Goal: Find specific page/section: Find specific page/section

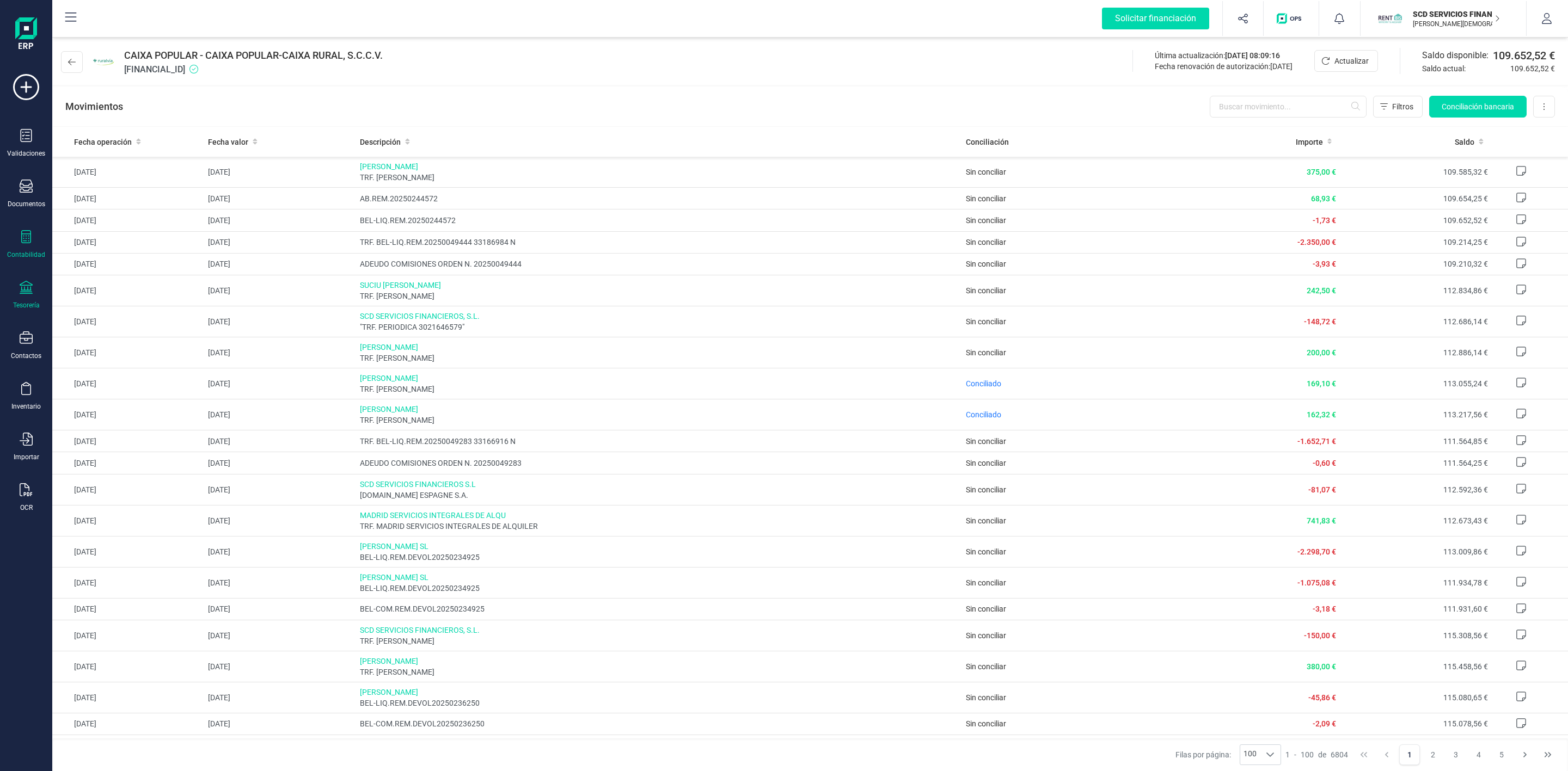
click at [28, 237] on icon at bounding box center [26, 236] width 13 height 13
click at [30, 286] on icon at bounding box center [26, 287] width 13 height 13
click at [100, 251] on span "Remesas" at bounding box center [114, 257] width 59 height 13
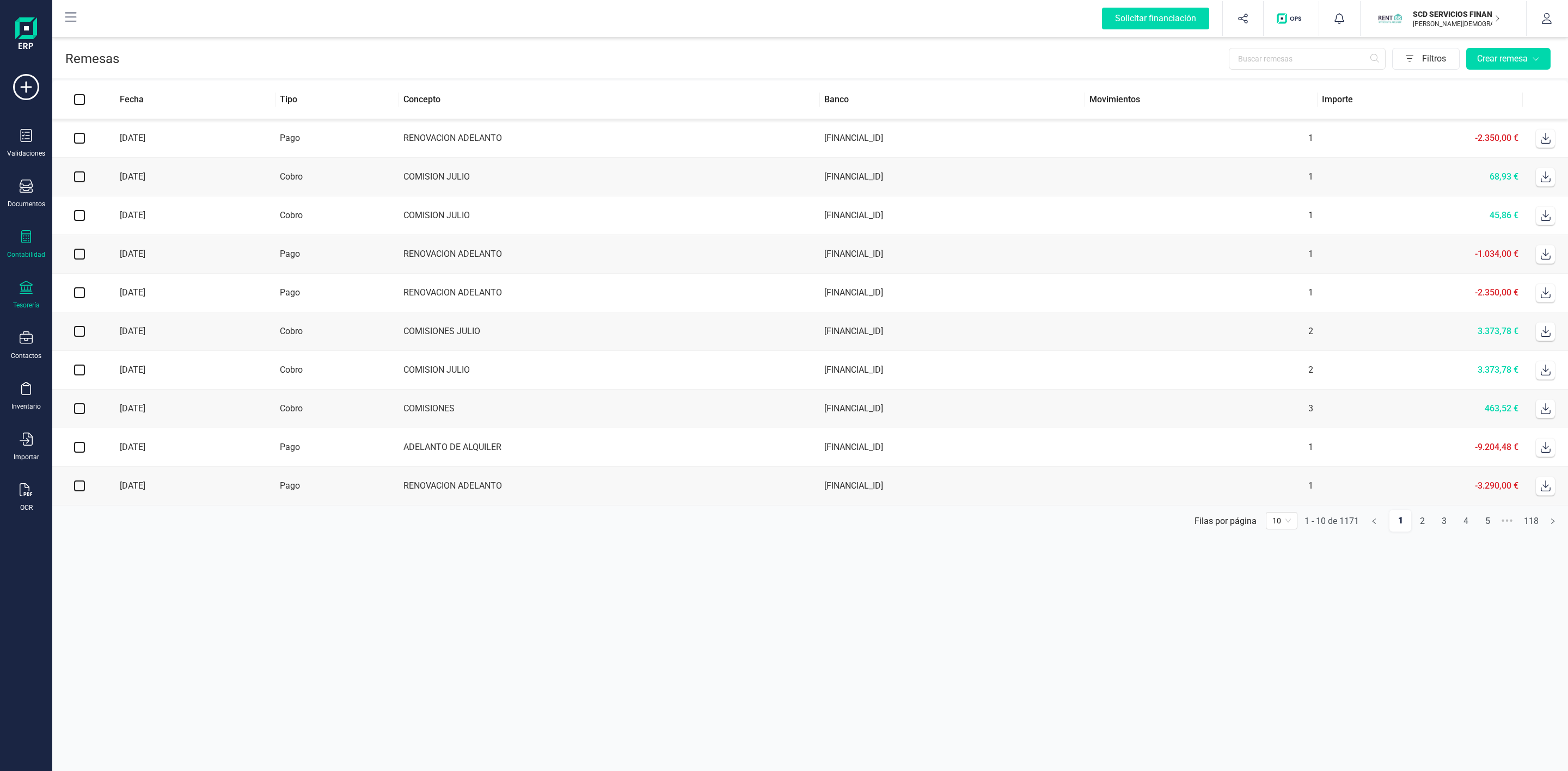
click at [28, 243] on icon at bounding box center [26, 236] width 10 height 13
click at [137, 278] on div at bounding box center [137, 278] width 4 height 4
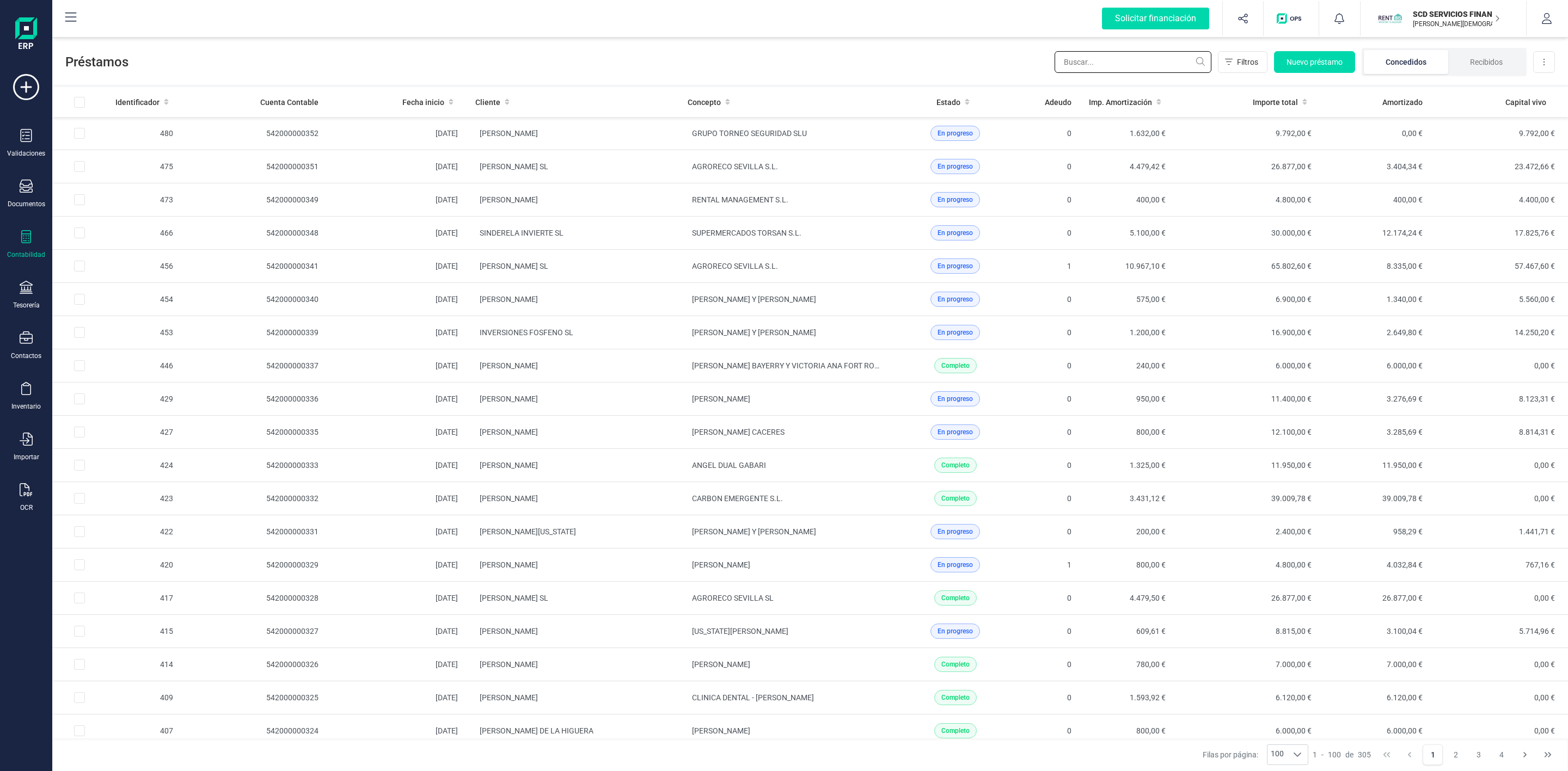
click at [1088, 64] on input "text" at bounding box center [1133, 62] width 157 height 22
click at [1106, 71] on input "text" at bounding box center [1133, 62] width 157 height 22
type input "b"
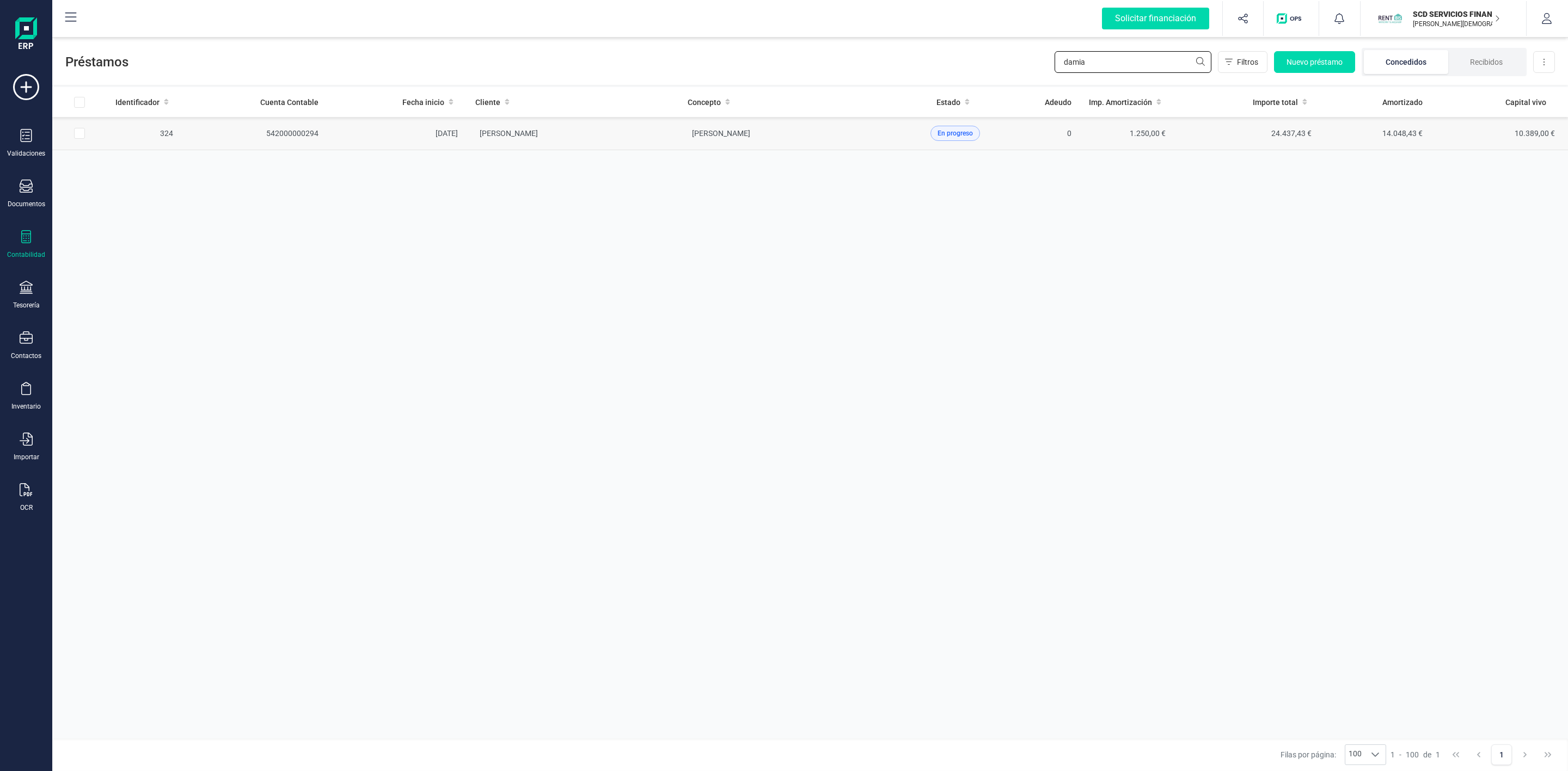
type input "damia"
click at [663, 139] on td "[PERSON_NAME]" at bounding box center [573, 133] width 212 height 33
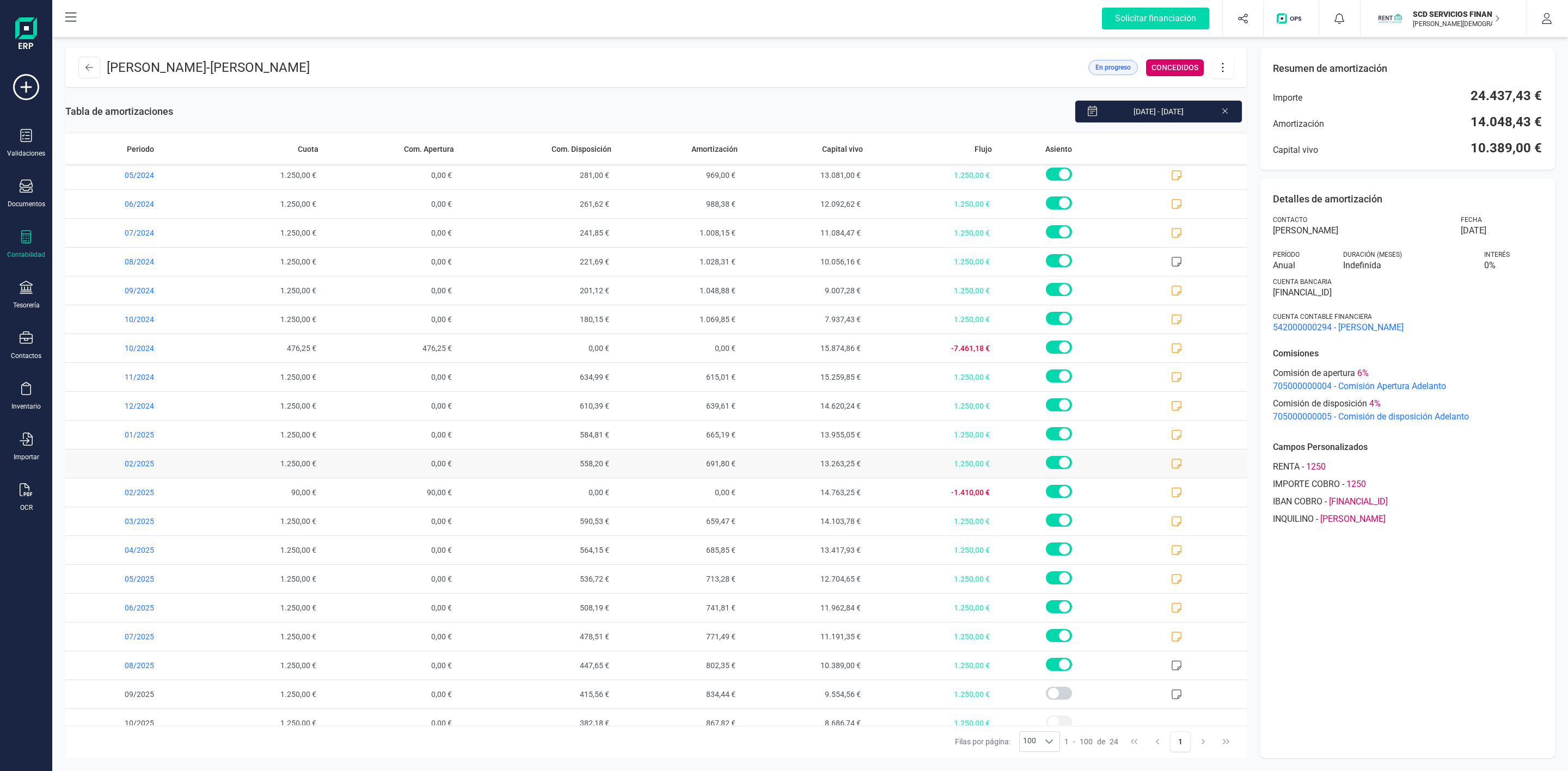
scroll to position [136, 0]
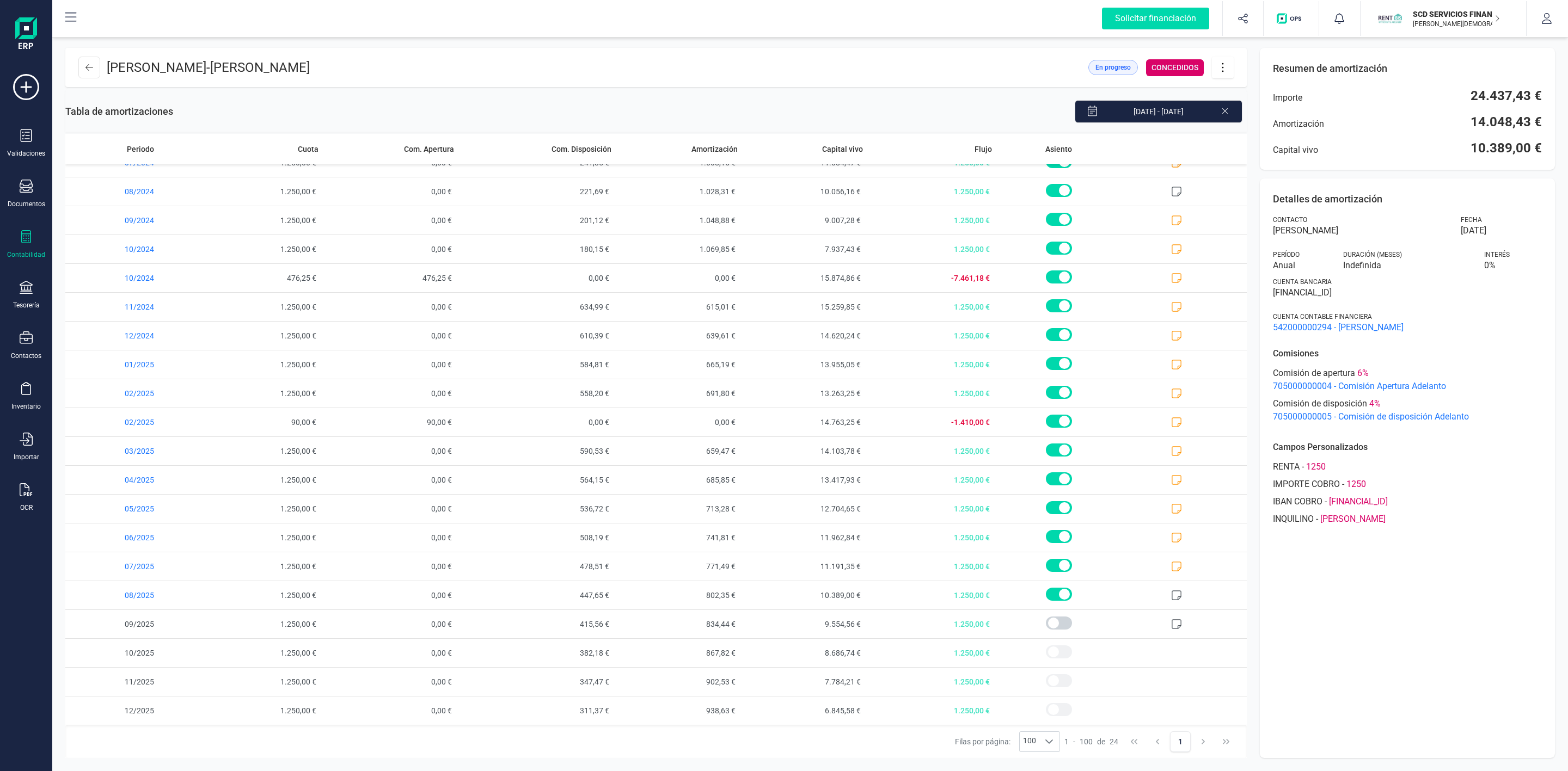
click at [1227, 72] on icon at bounding box center [1223, 68] width 21 height 12
click at [1281, 144] on span "Descargar en PDF" at bounding box center [1284, 144] width 100 height 9
click at [23, 248] on div "Contabilidad" at bounding box center [26, 244] width 44 height 29
click at [33, 294] on div "Tesorería" at bounding box center [26, 295] width 44 height 29
click at [29, 248] on div "Contabilidad" at bounding box center [26, 244] width 44 height 29
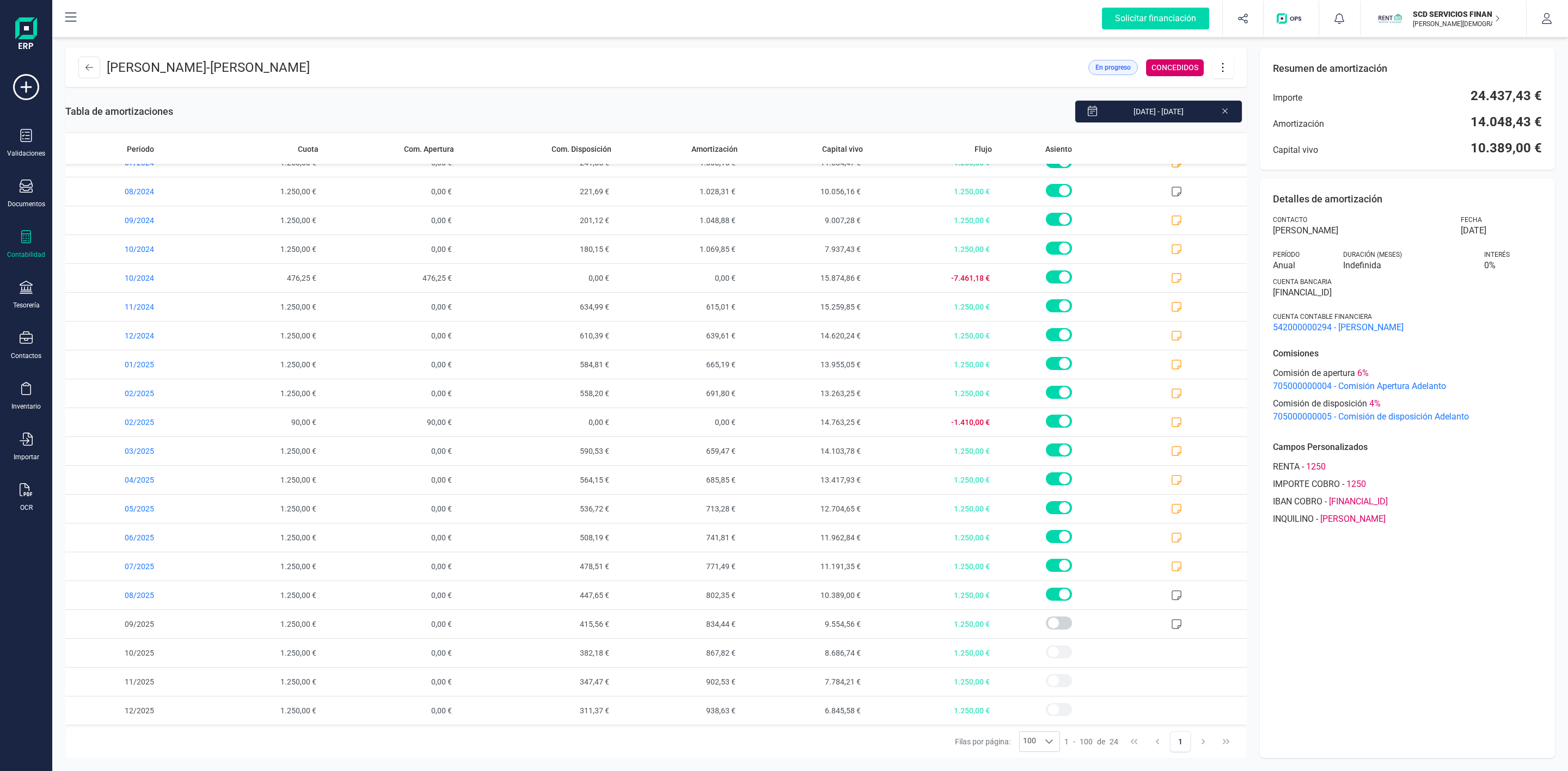
click at [1423, 642] on div "Detalles de amortización Contacto [PERSON_NAME] [DATE] Período Anual Duración (…" at bounding box center [1407, 468] width 295 height 580
click at [23, 239] on icon at bounding box center [26, 236] width 13 height 13
click at [19, 287] on icon at bounding box center [26, 287] width 13 height 13
click at [117, 186] on span "Cuentas bancarias" at bounding box center [133, 185] width 96 height 13
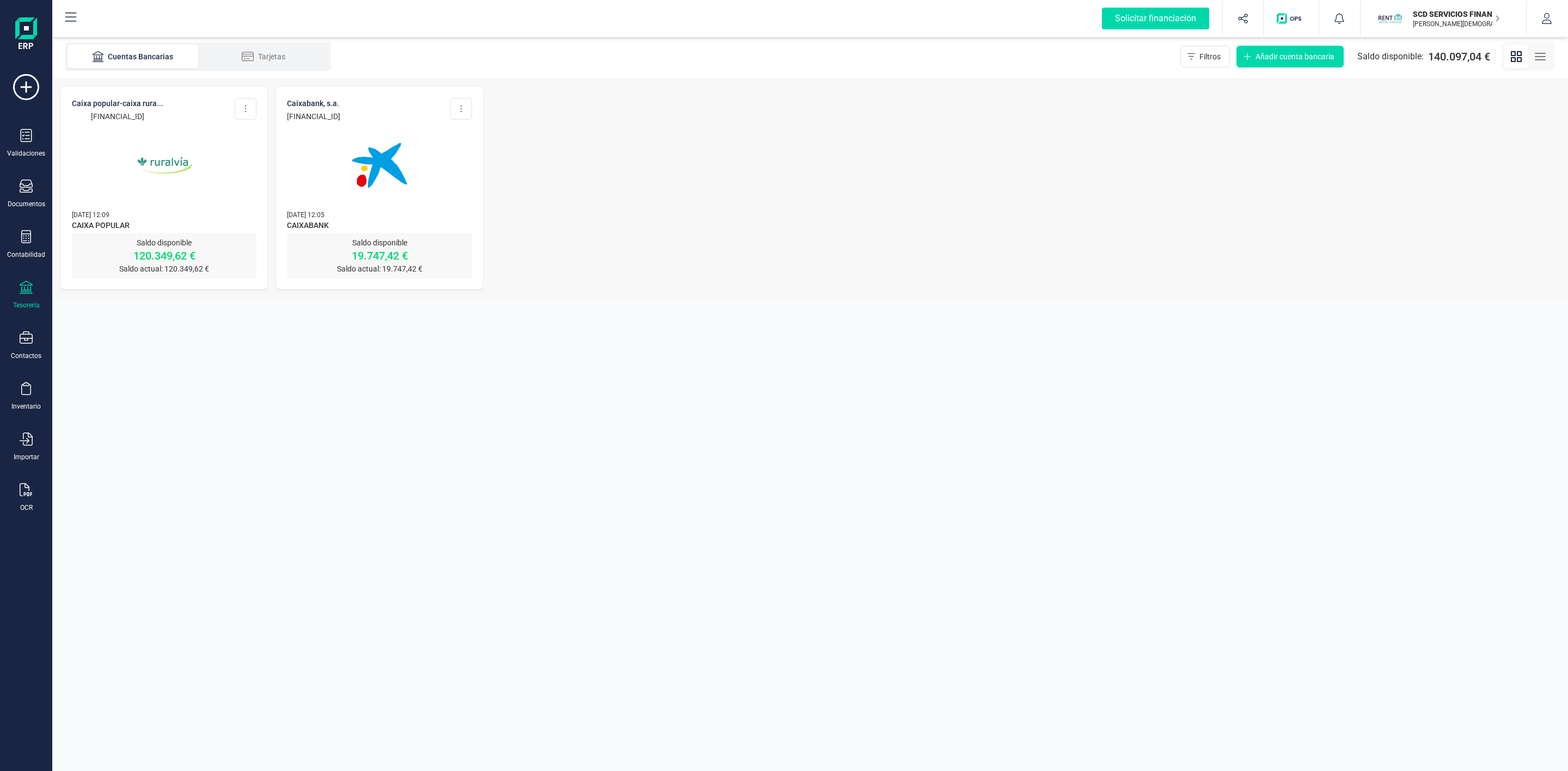
click at [141, 169] on img at bounding box center [164, 166] width 91 height 91
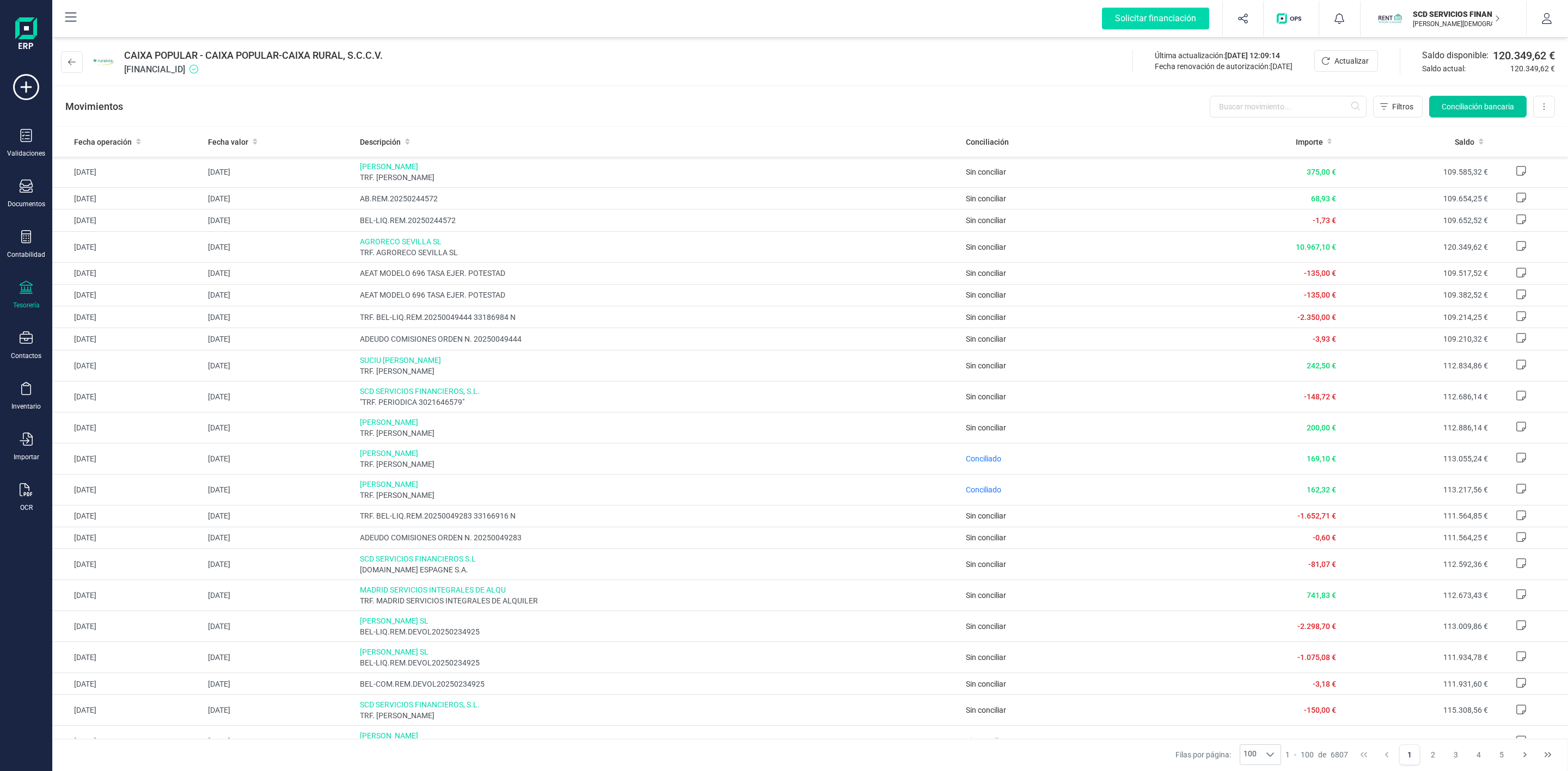
click at [1473, 110] on span "Conciliación bancaria" at bounding box center [1477, 106] width 72 height 11
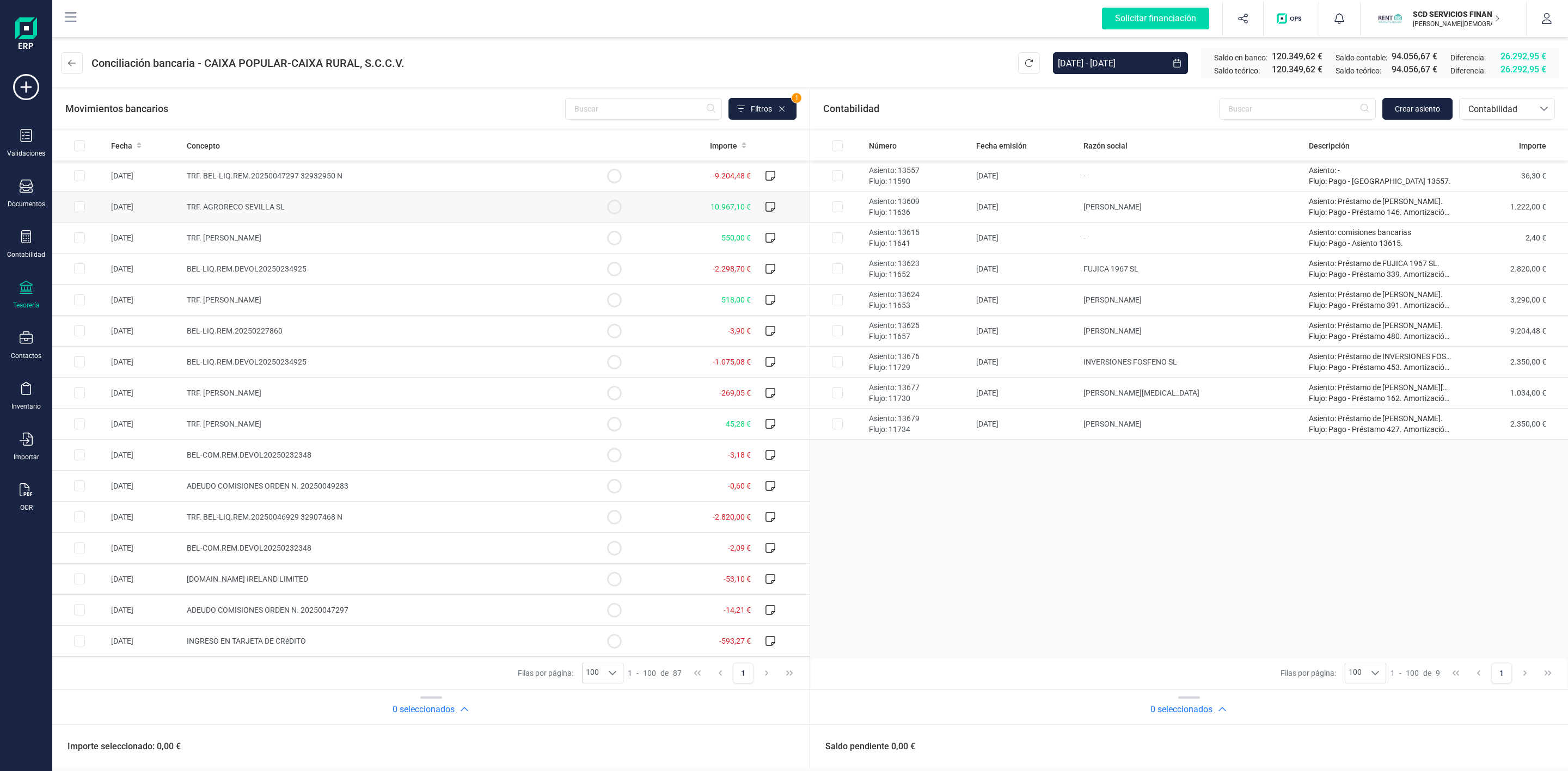
click at [82, 208] on input "Row Selected 839d045b-f722-4f5b-a410-095dce309ad9" at bounding box center [80, 207] width 11 height 11
checkbox input "true"
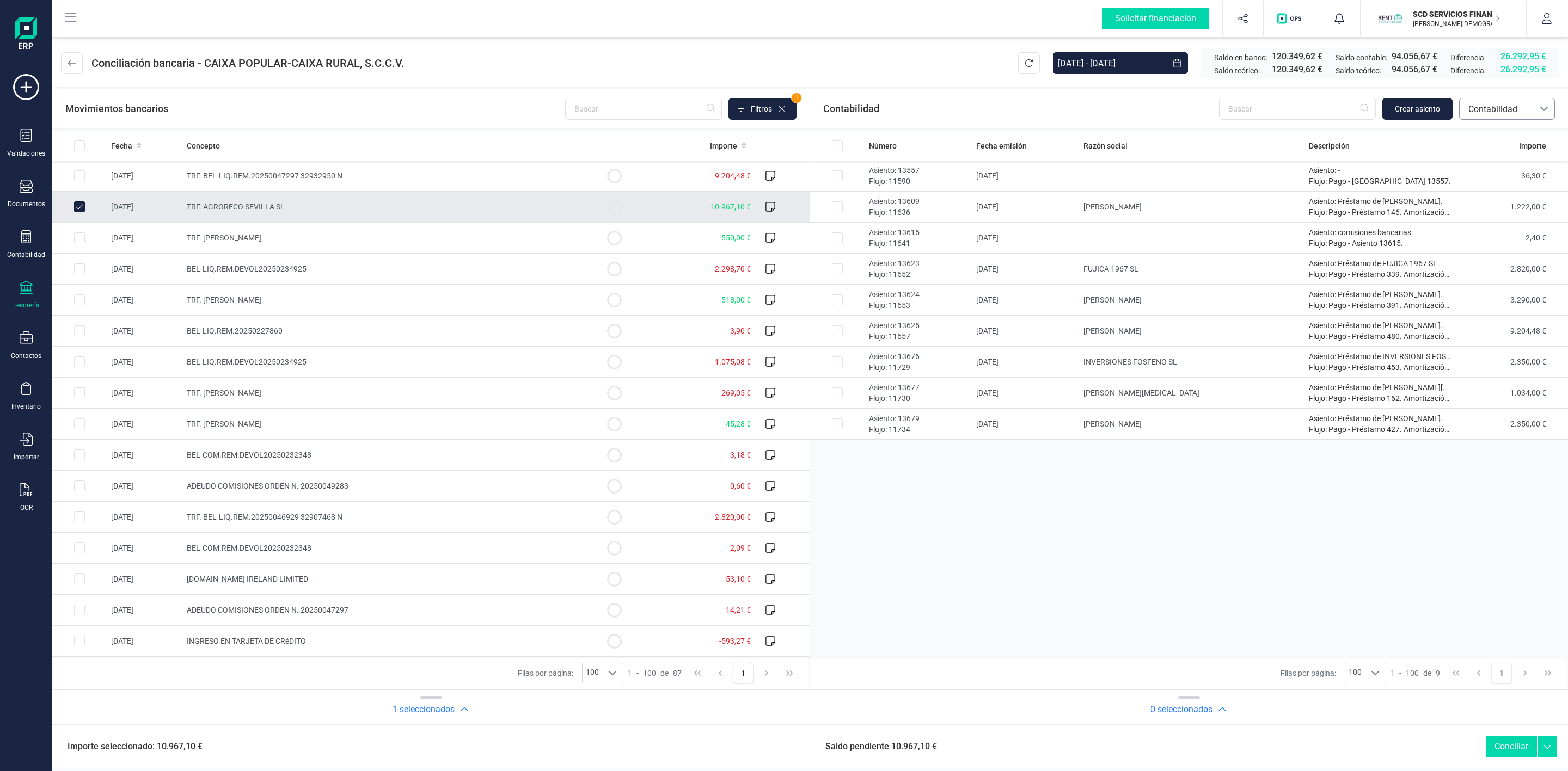
click at [1485, 108] on span "Contabilidad" at bounding box center [1496, 109] width 65 height 13
click at [1503, 225] on span "Préstamos" at bounding box center [1488, 226] width 41 height 13
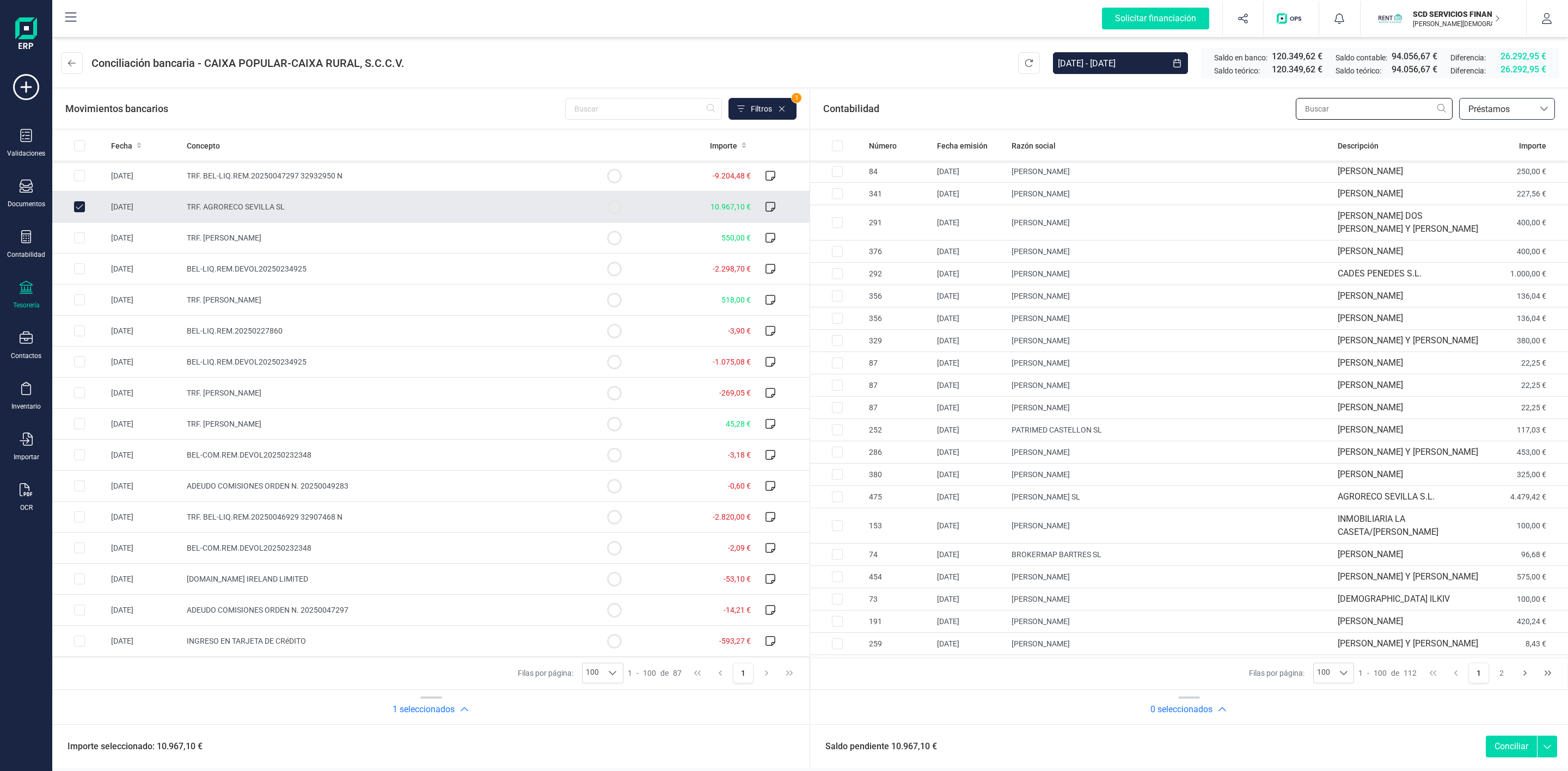
click at [1374, 110] on input "text" at bounding box center [1374, 109] width 157 height 22
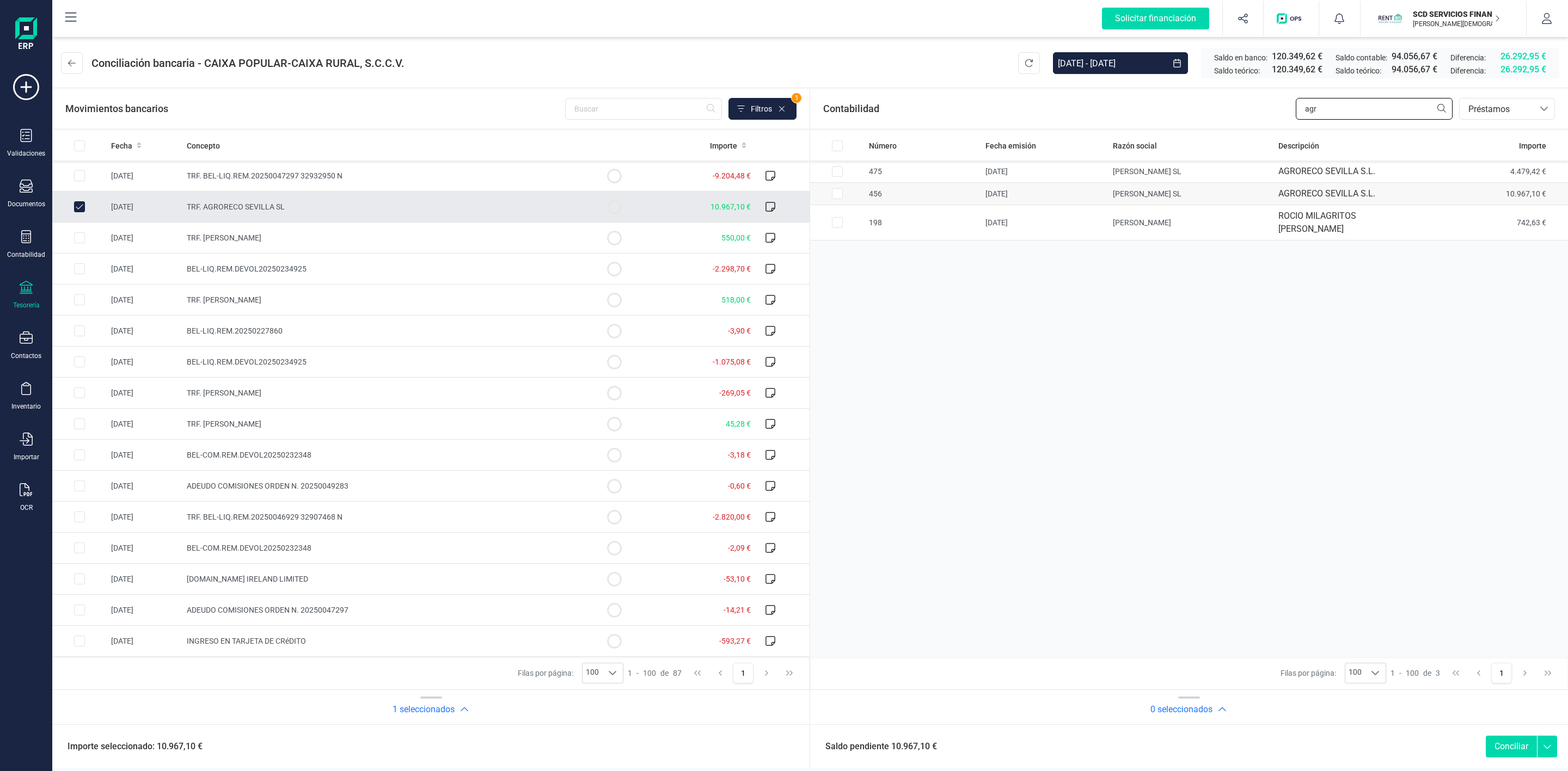
type input "agr"
click at [835, 194] on input "Row Selected c92970a5-fac3-4bba-8ab4-4a80c0e25cae" at bounding box center [838, 194] width 11 height 11
click at [1508, 744] on button "Conciliar" at bounding box center [1511, 747] width 51 height 22
checkbox input "false"
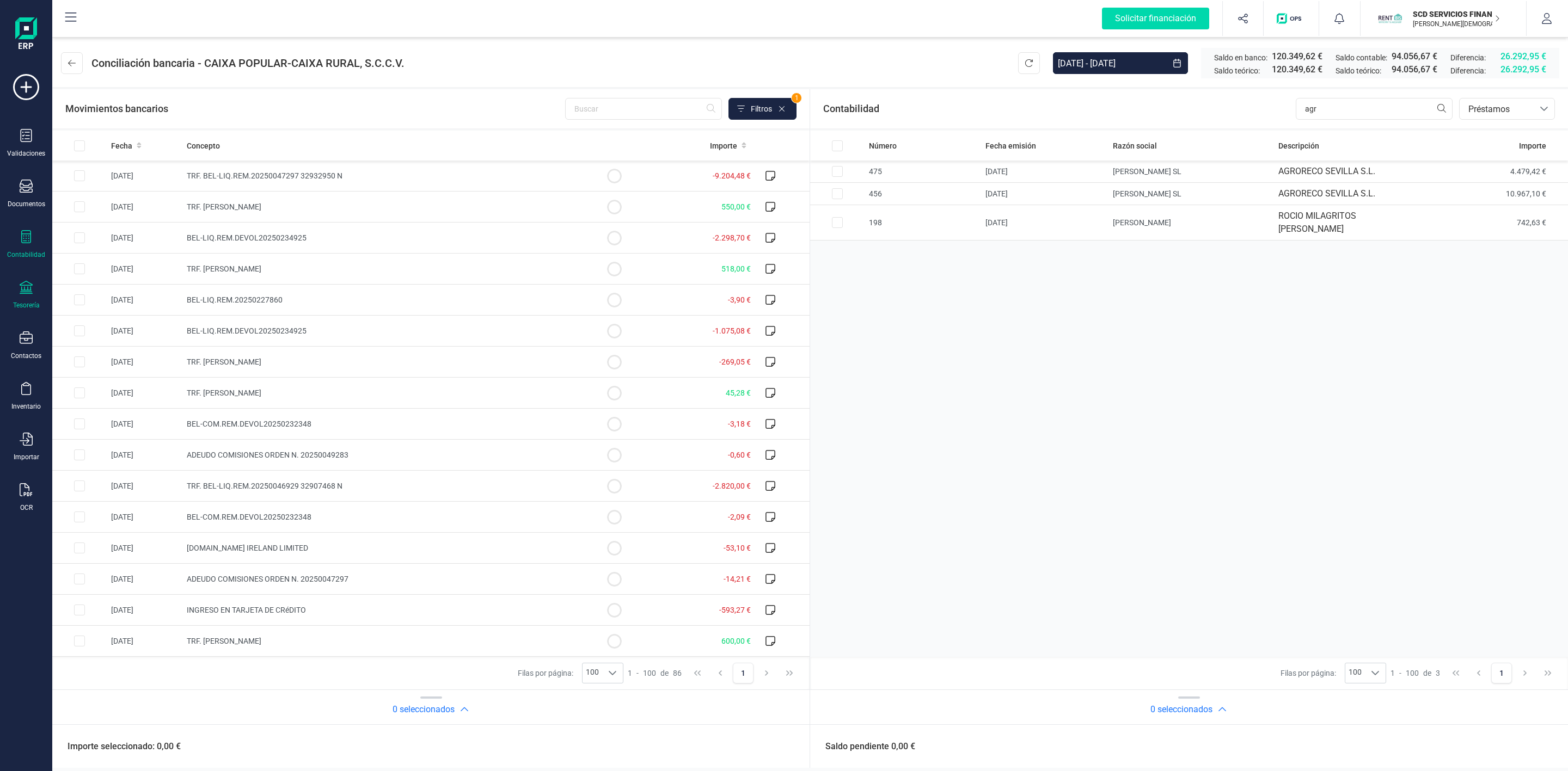
click at [27, 244] on div at bounding box center [26, 238] width 13 height 16
click at [119, 282] on span "Préstamos" at bounding box center [117, 278] width 65 height 13
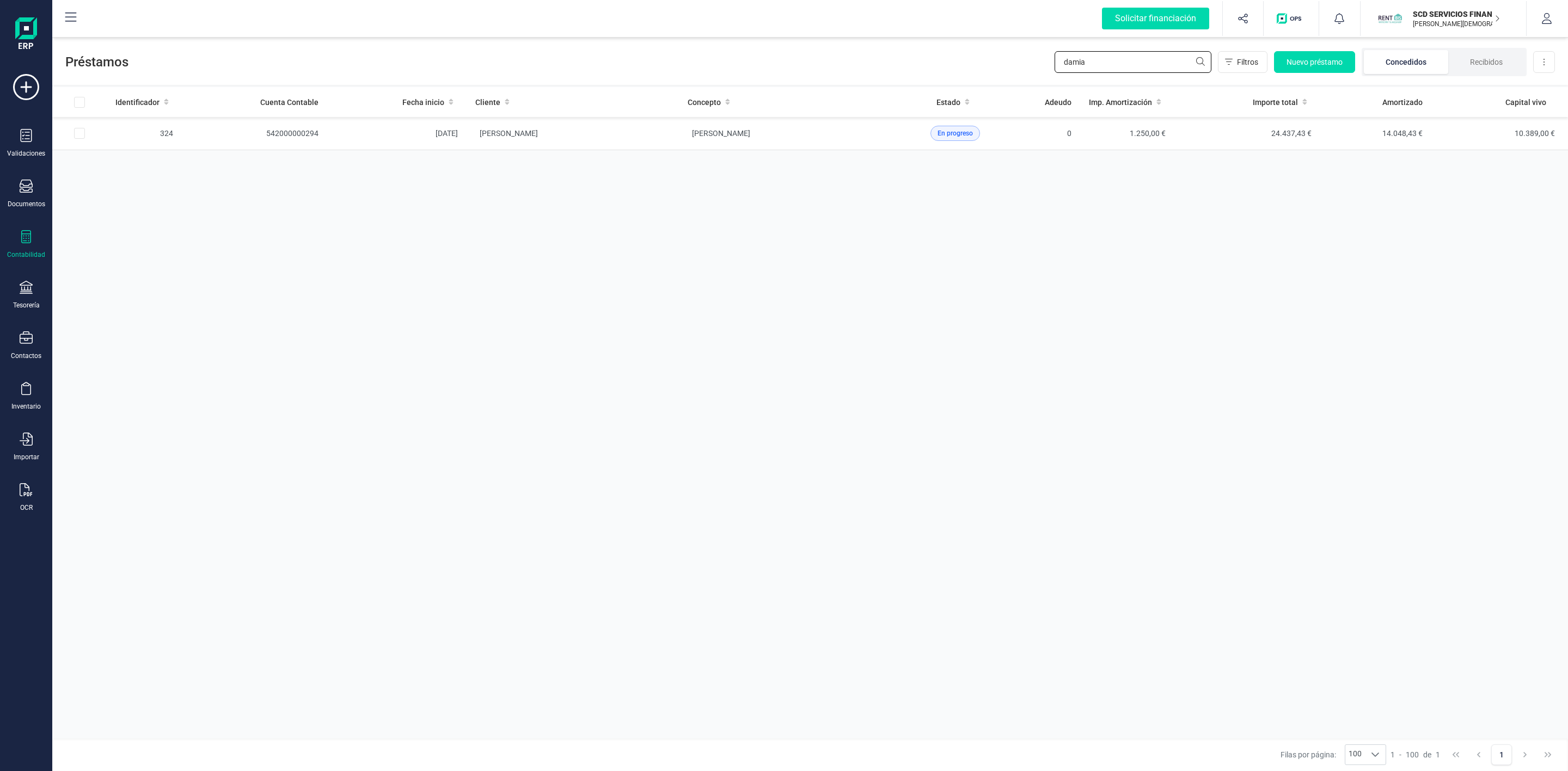
drag, startPoint x: 1096, startPoint y: 70, endPoint x: 987, endPoint y: 48, distance: 111.2
click at [988, 49] on div "Préstamos damia Filtros Nuevo préstamo Concedidos Recibidos Descargar Excel" at bounding box center [810, 60] width 1516 height 50
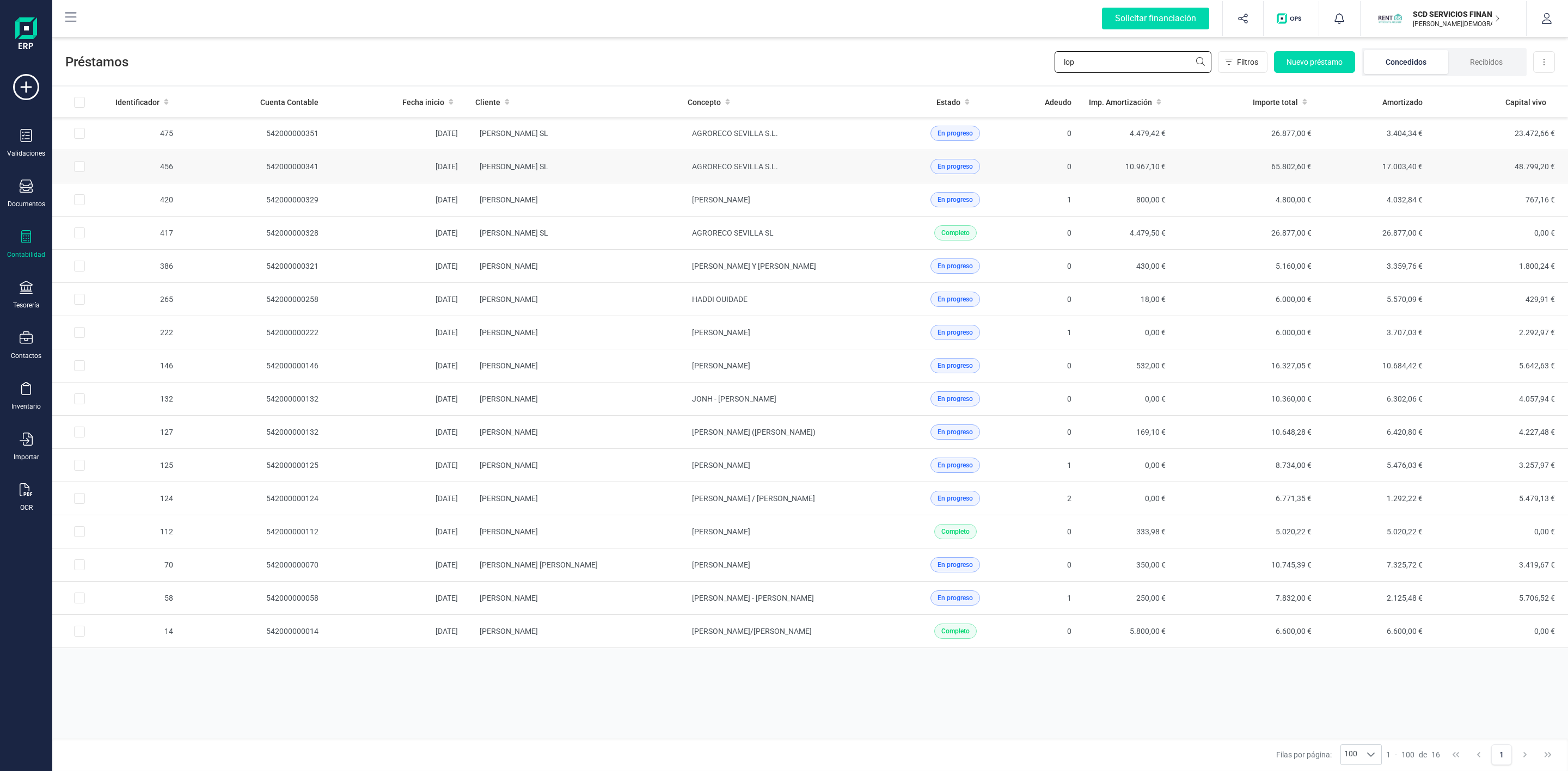
type input "lop"
click at [595, 173] on td "[PERSON_NAME] SL" at bounding box center [573, 167] width 212 height 33
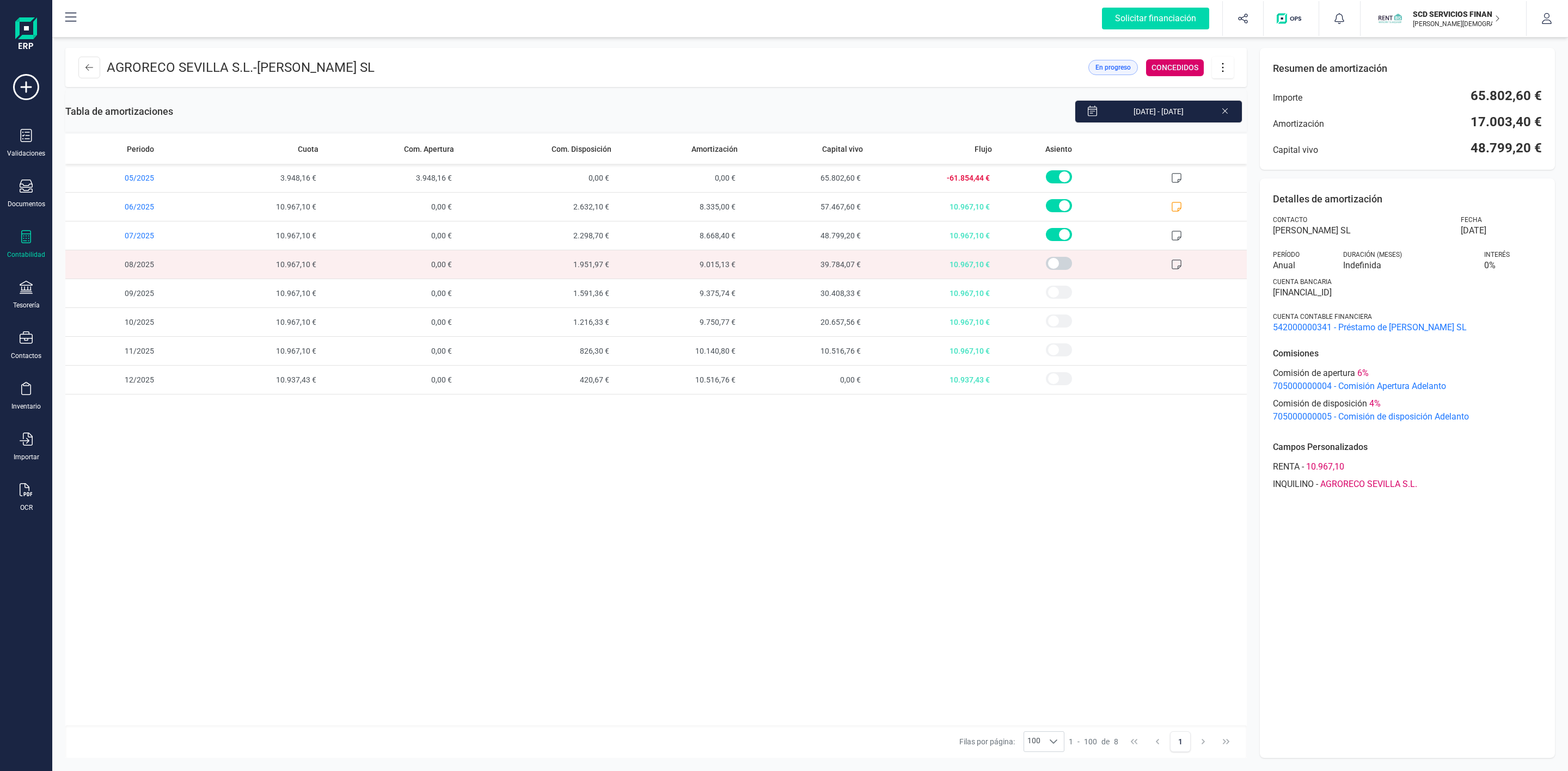
click at [1223, 68] on icon at bounding box center [1223, 68] width 21 height 12
click at [1266, 144] on span "Descargar en PDF" at bounding box center [1284, 144] width 100 height 9
click at [96, 66] on button at bounding box center [89, 68] width 22 height 22
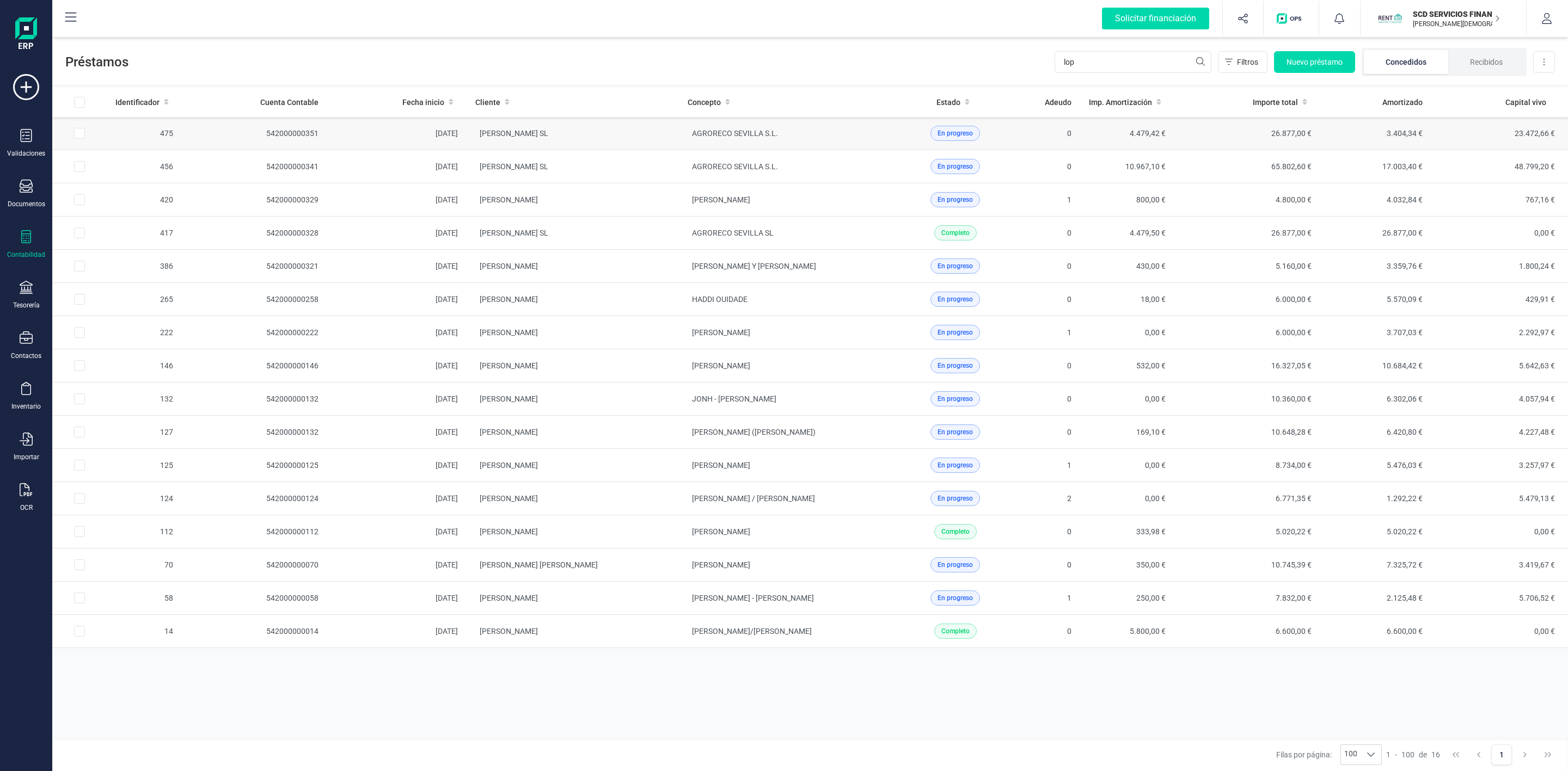
click at [828, 130] on td "AGRORECO SEVILLA S.L." at bounding box center [785, 133] width 212 height 33
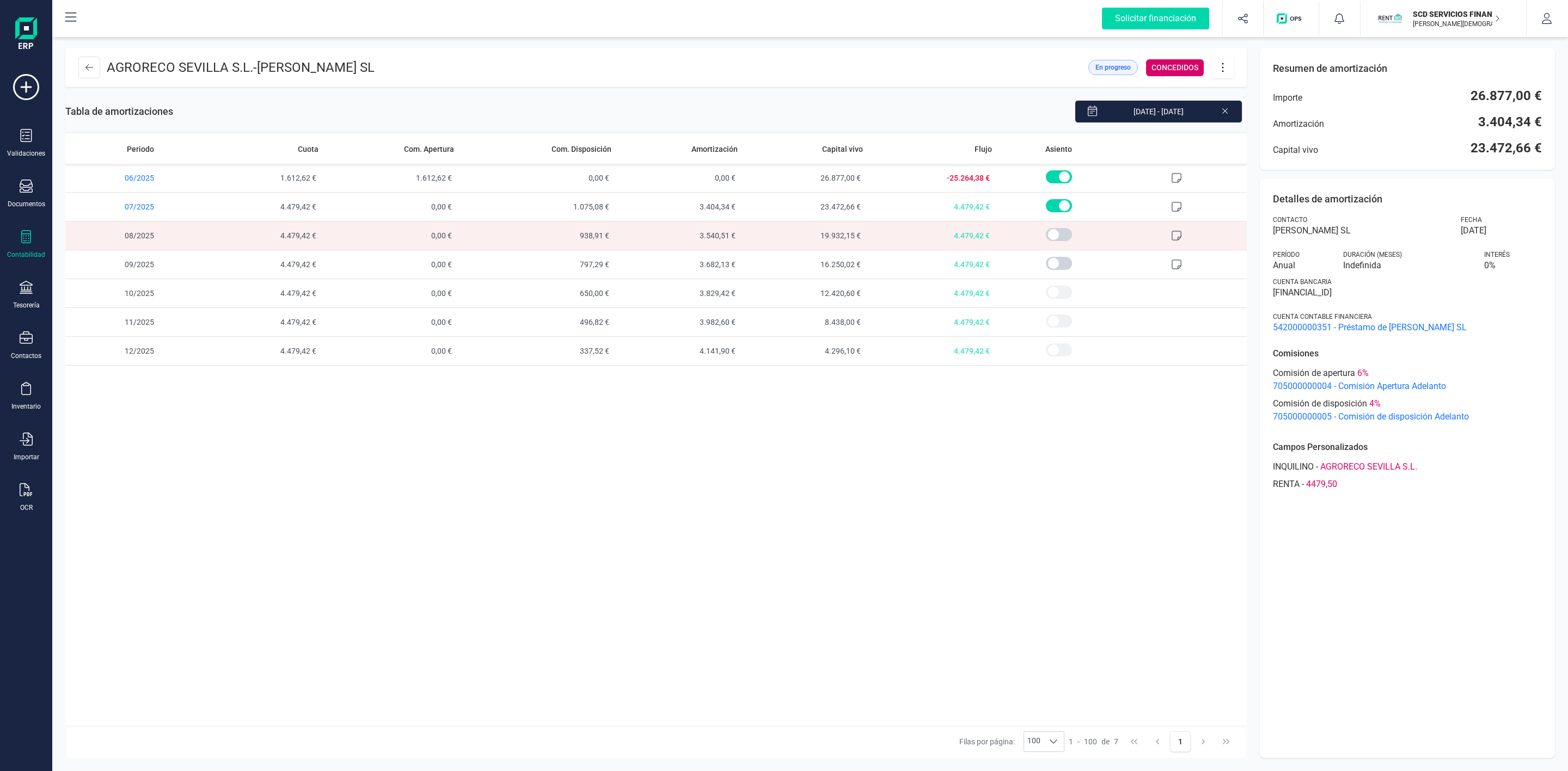
click at [1229, 67] on icon at bounding box center [1223, 68] width 21 height 12
click at [1251, 141] on span "Descargar en PDF" at bounding box center [1284, 144] width 100 height 9
click at [85, 68] on icon at bounding box center [89, 68] width 8 height 7
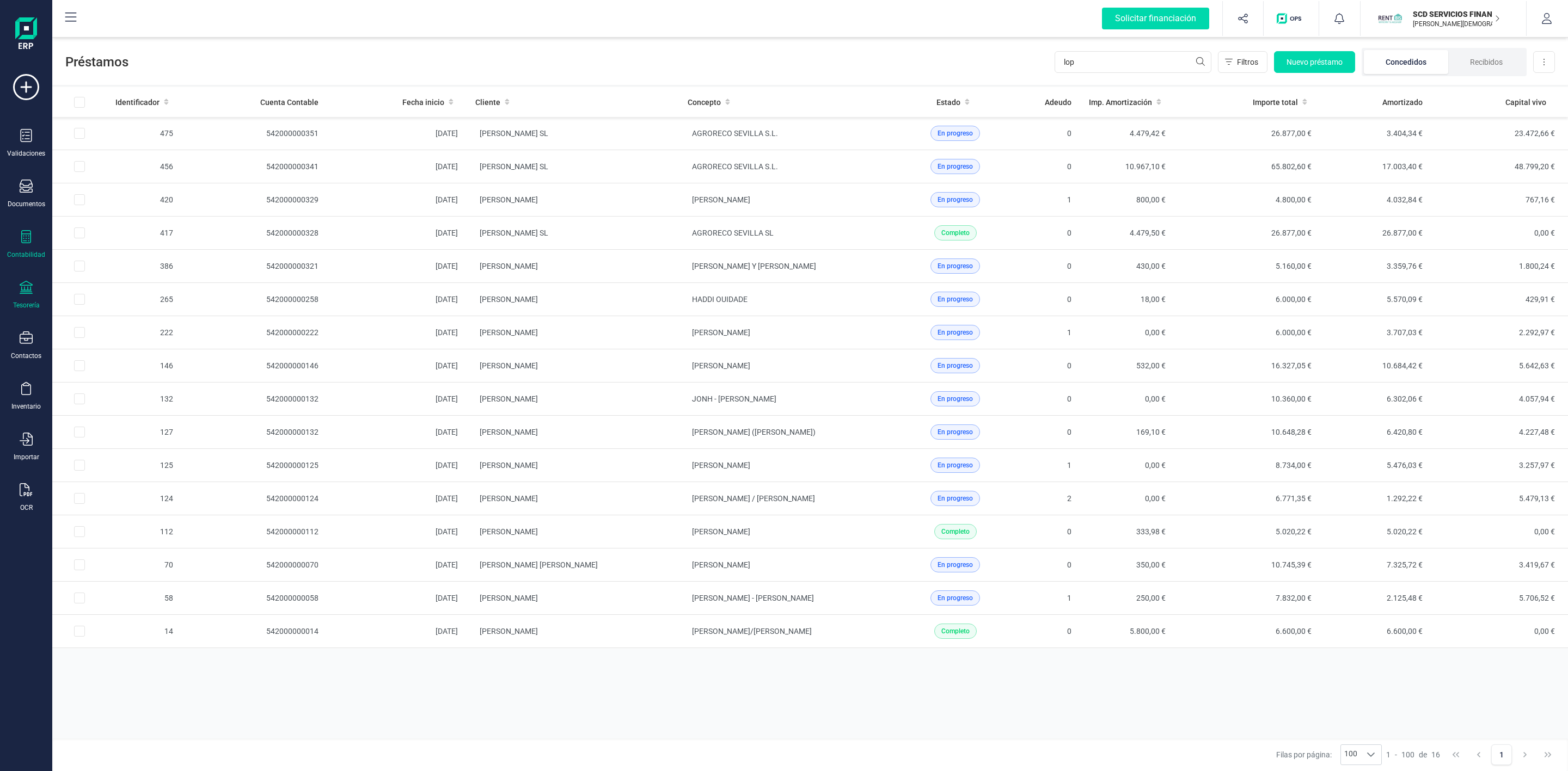
click at [15, 291] on div "Tesorería" at bounding box center [26, 295] width 44 height 29
click at [122, 182] on span "Cuentas bancarias" at bounding box center [133, 185] width 96 height 13
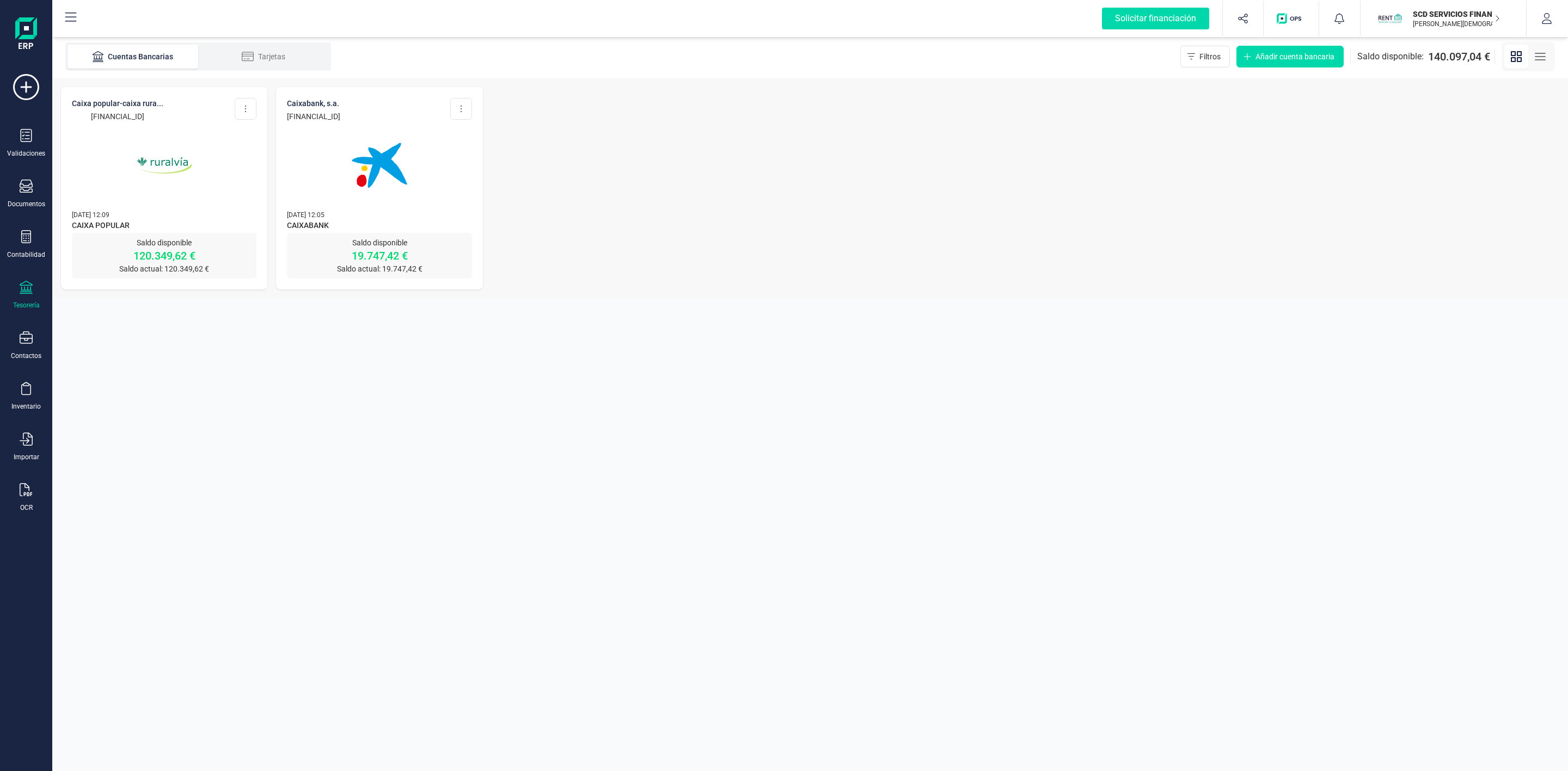
click at [183, 204] on img at bounding box center [164, 166] width 91 height 91
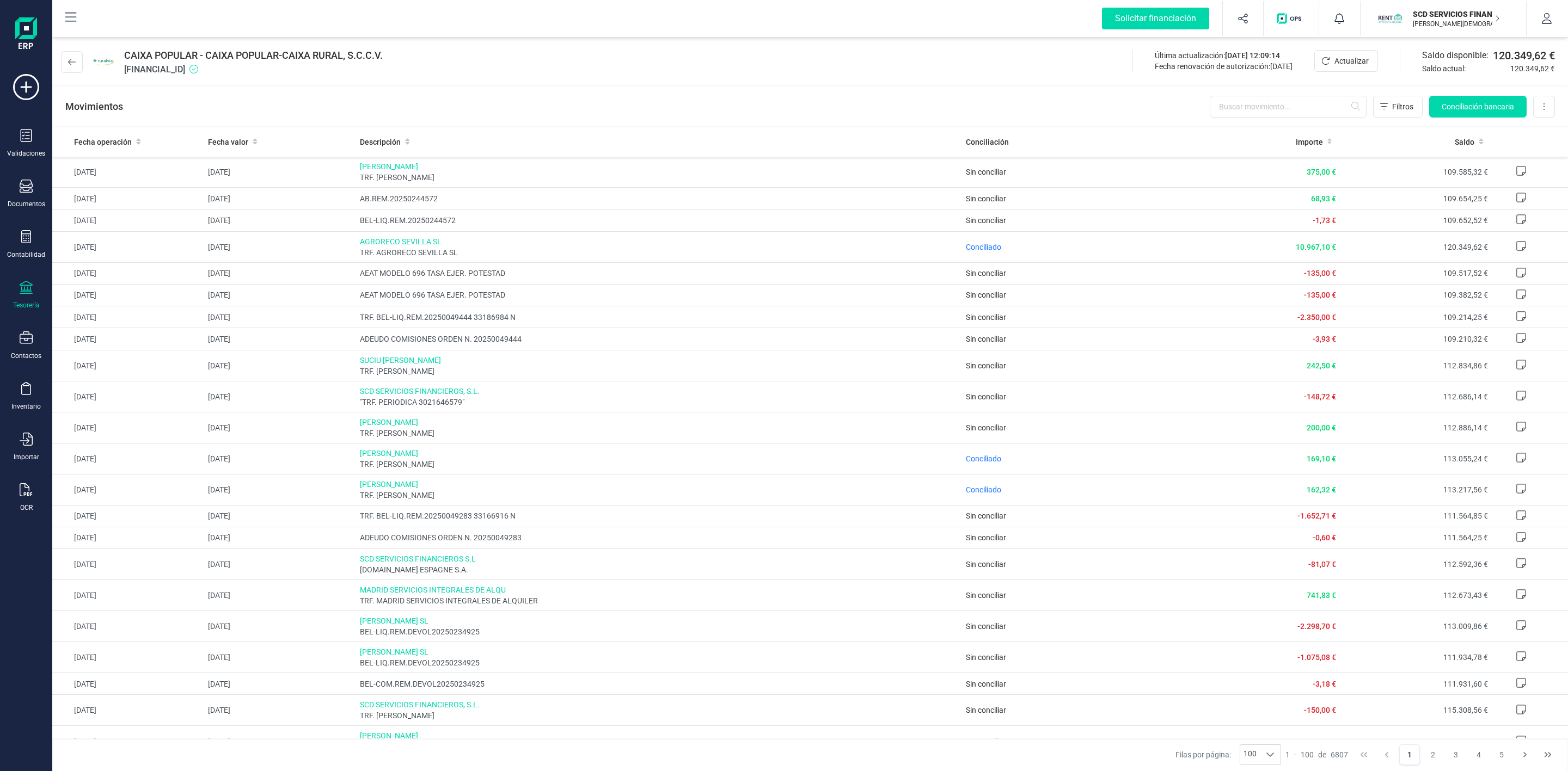
click at [23, 242] on icon at bounding box center [26, 236] width 10 height 13
click at [133, 282] on span "Préstamos" at bounding box center [117, 278] width 65 height 13
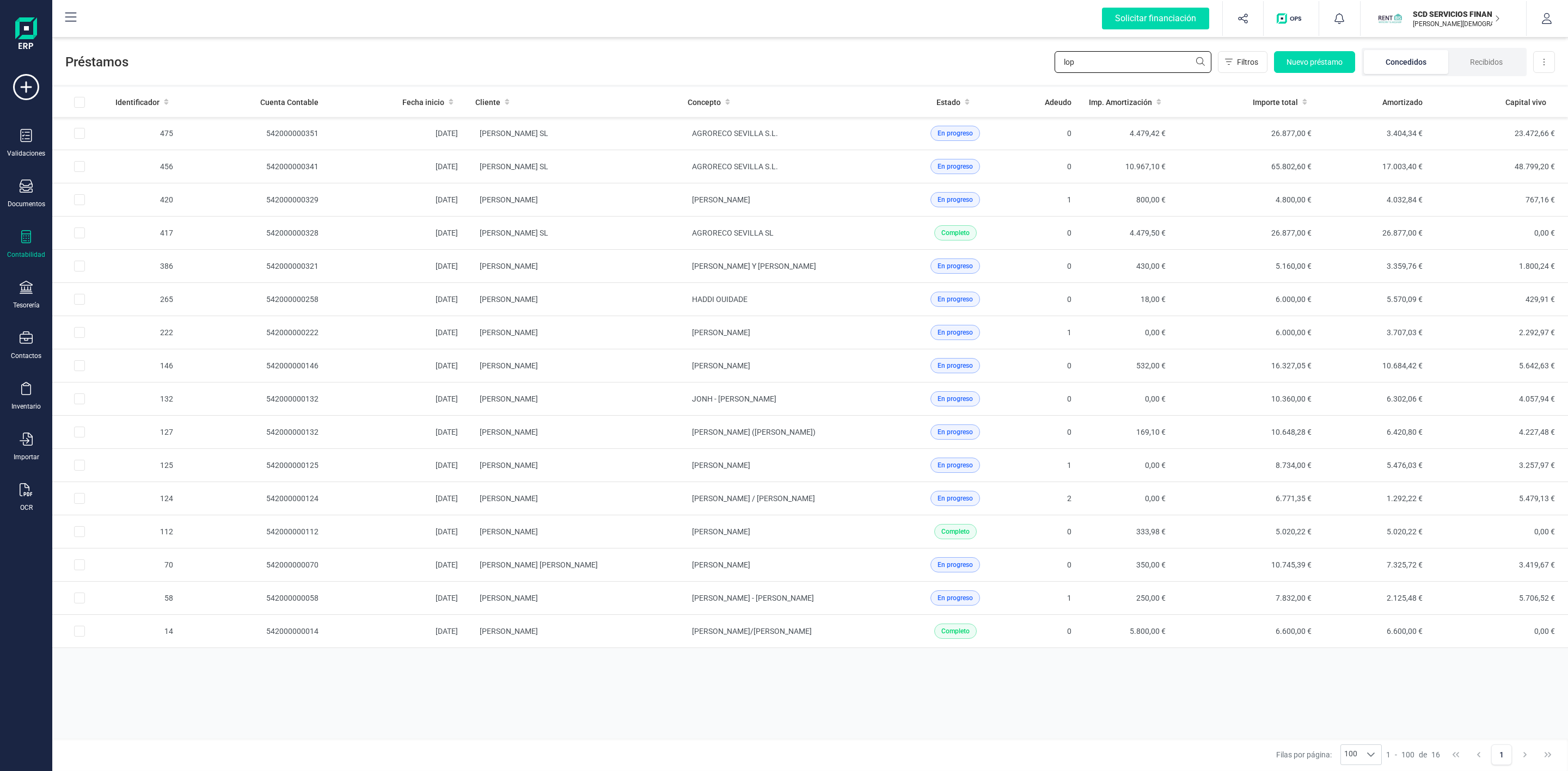
click at [1145, 62] on input "lop" at bounding box center [1133, 62] width 157 height 22
click at [853, 131] on td "AGRORECO SEVILLA S.L." at bounding box center [785, 133] width 212 height 33
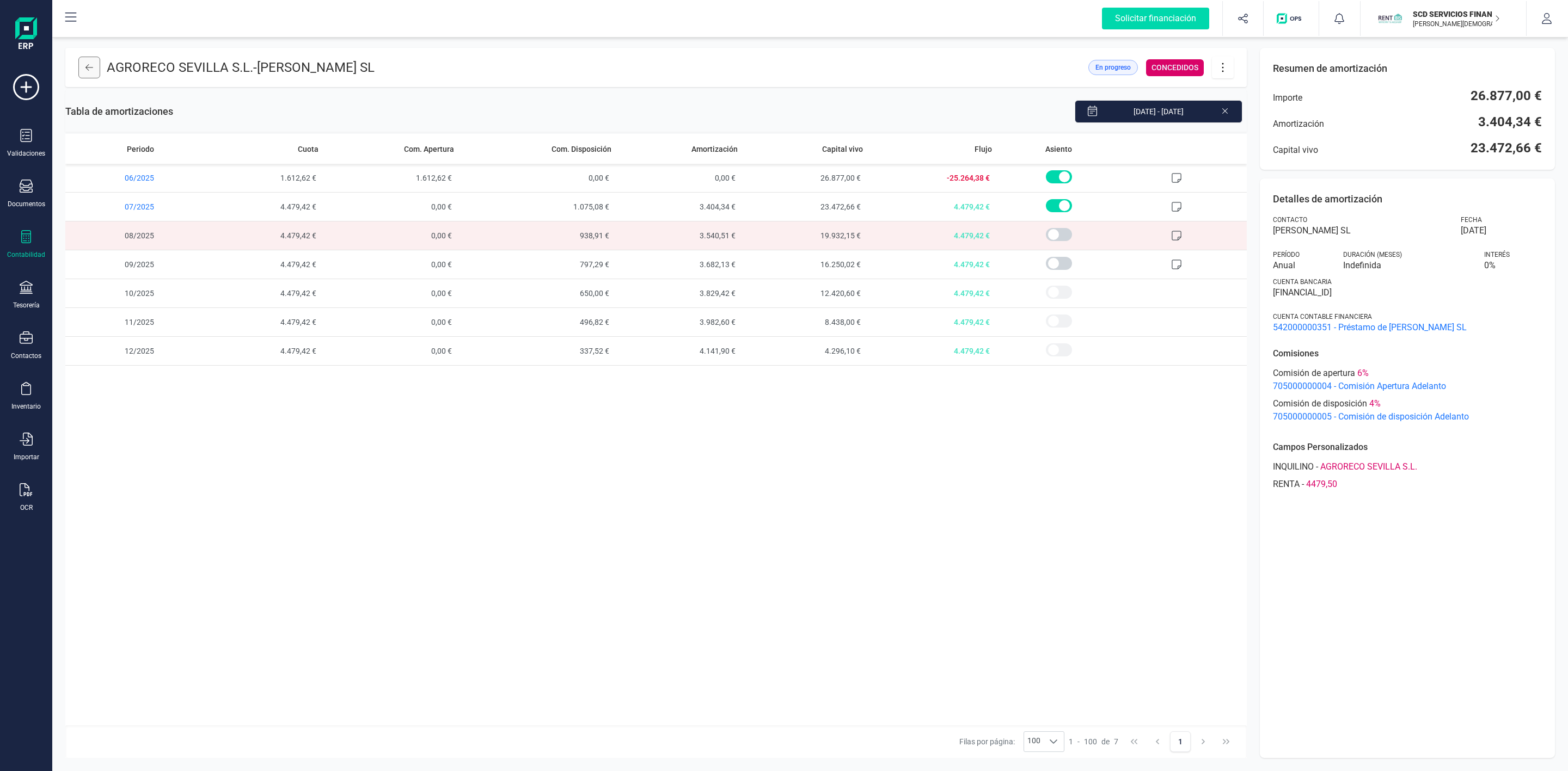
click at [91, 67] on icon at bounding box center [89, 68] width 8 height 9
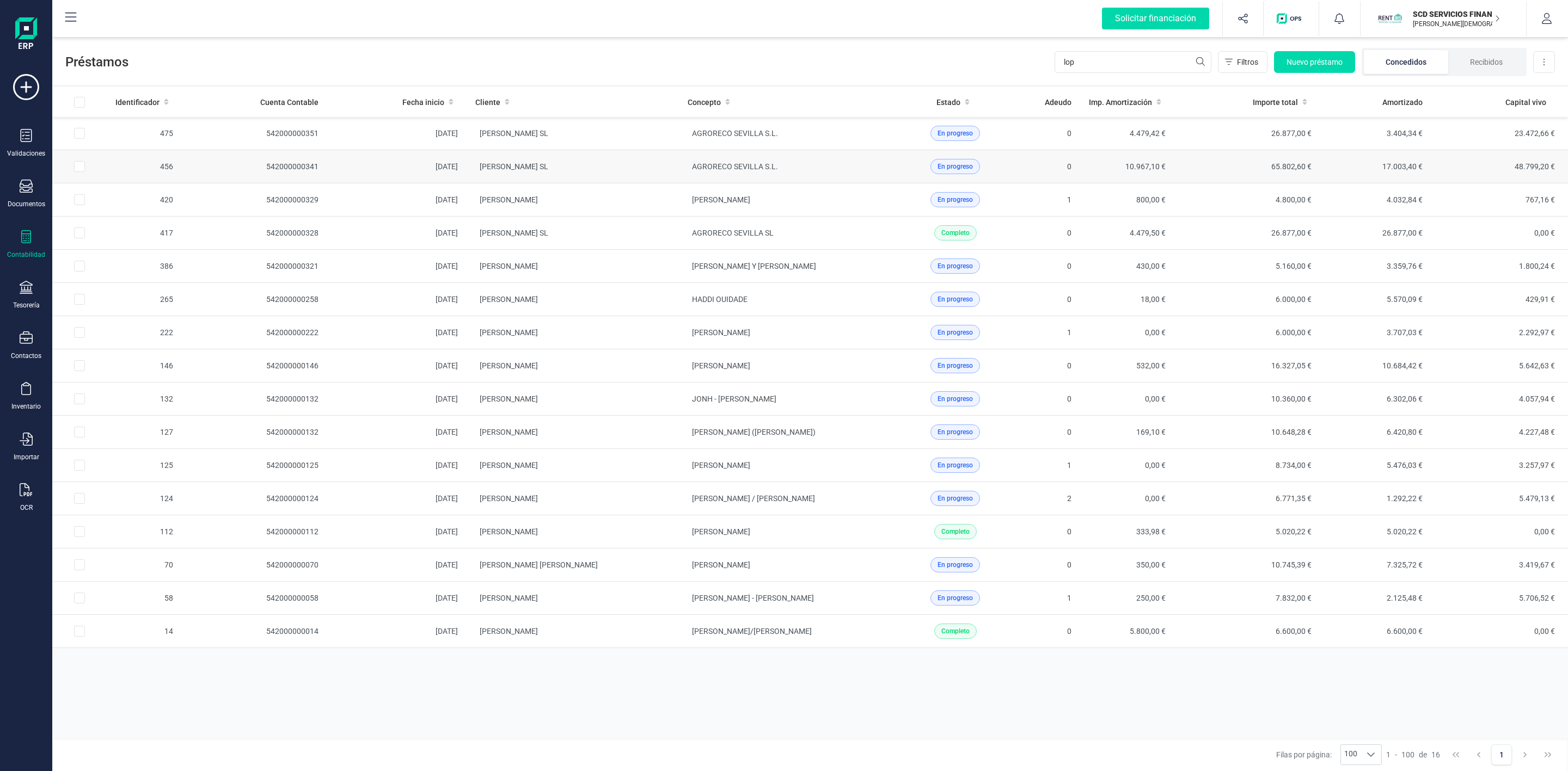
click at [668, 170] on td "[PERSON_NAME] SL" at bounding box center [573, 167] width 212 height 33
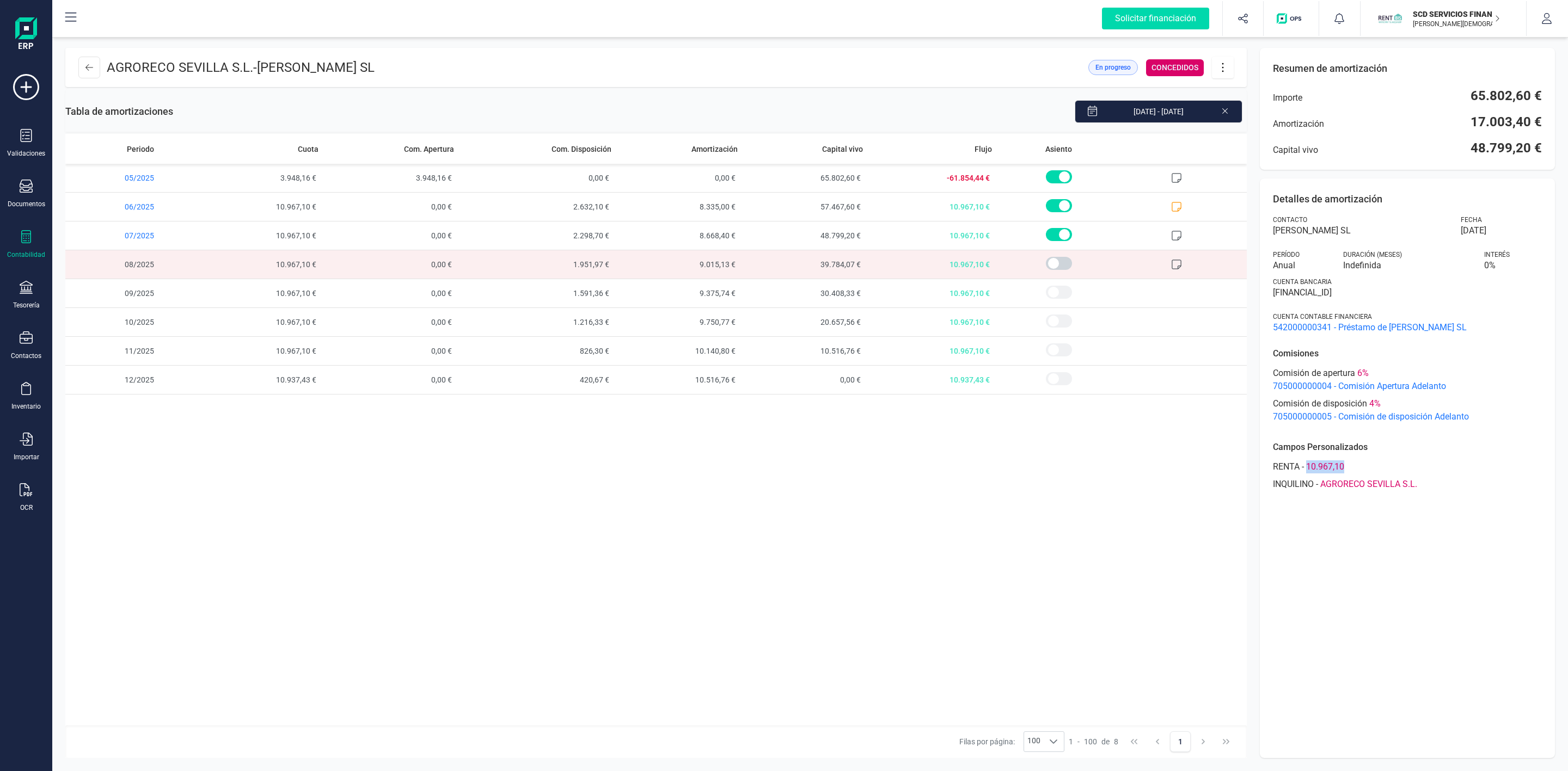
drag, startPoint x: 1307, startPoint y: 466, endPoint x: 1349, endPoint y: 467, distance: 42.0
click at [1349, 467] on div "RENTA - 10.967,10" at bounding box center [1407, 467] width 269 height 13
copy span "10.967,10"
click at [597, 270] on span "1.951,97 €" at bounding box center [537, 264] width 158 height 29
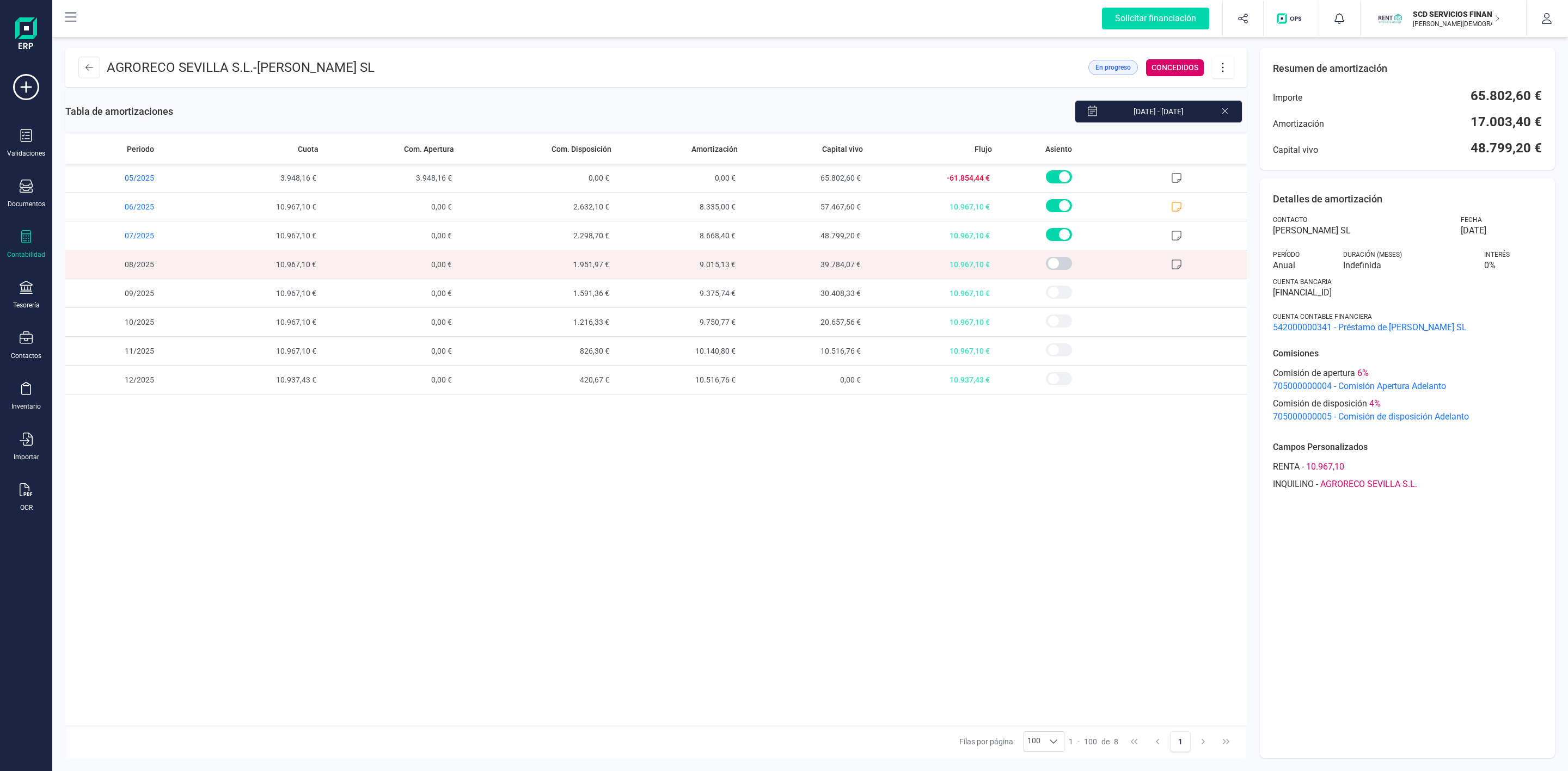
click at [591, 268] on span "1.951,97 €" at bounding box center [537, 264] width 158 height 29
click at [591, 267] on span "1.951,97 €" at bounding box center [537, 264] width 158 height 29
drag, startPoint x: 1364, startPoint y: 657, endPoint x: 1351, endPoint y: 506, distance: 151.6
click at [1364, 657] on div "Detalles de amortización Contacto [PERSON_NAME] SL Fecha [DATE] Período Anual D…" at bounding box center [1407, 468] width 295 height 580
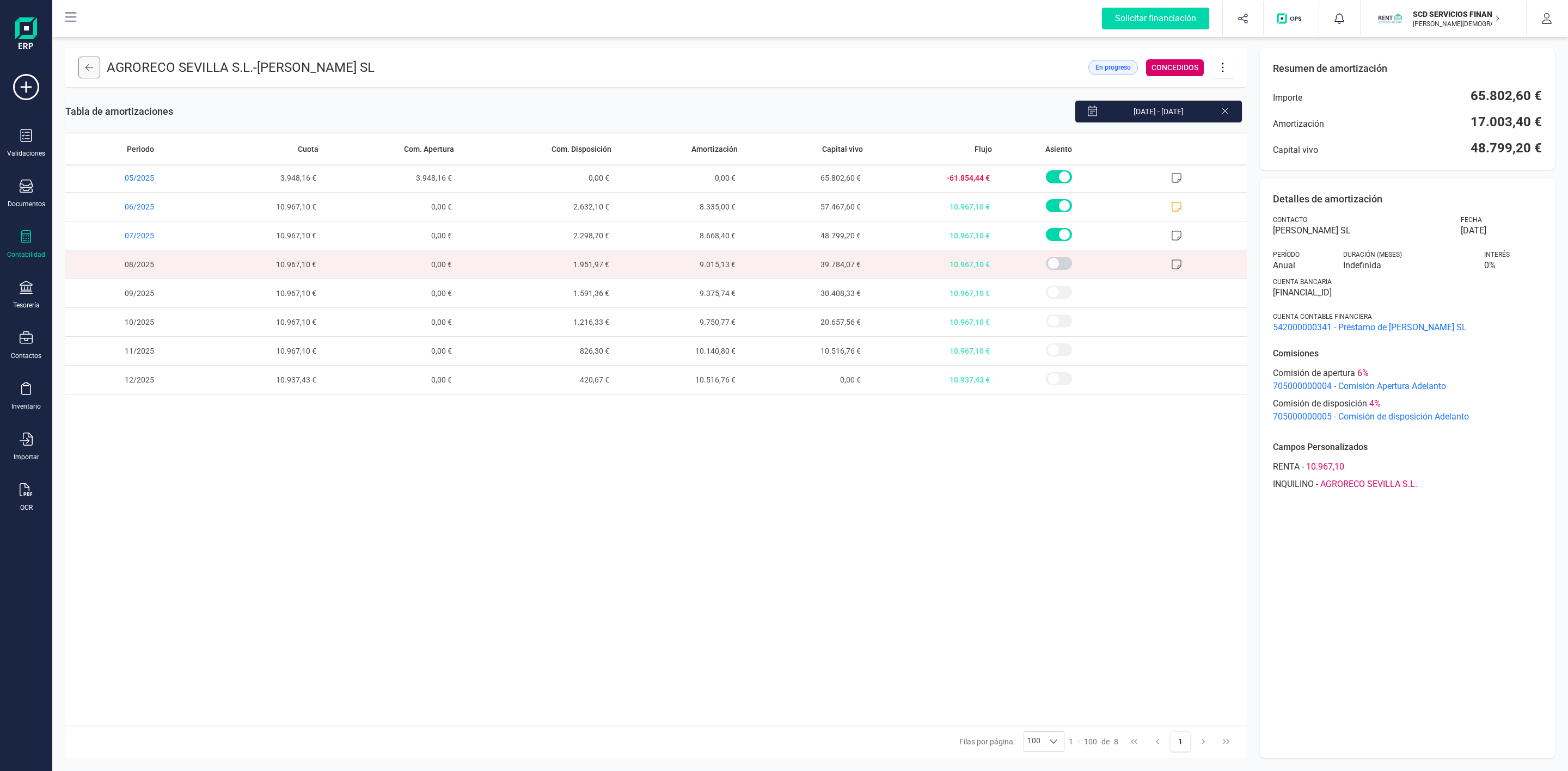
click at [87, 72] on button at bounding box center [89, 68] width 22 height 22
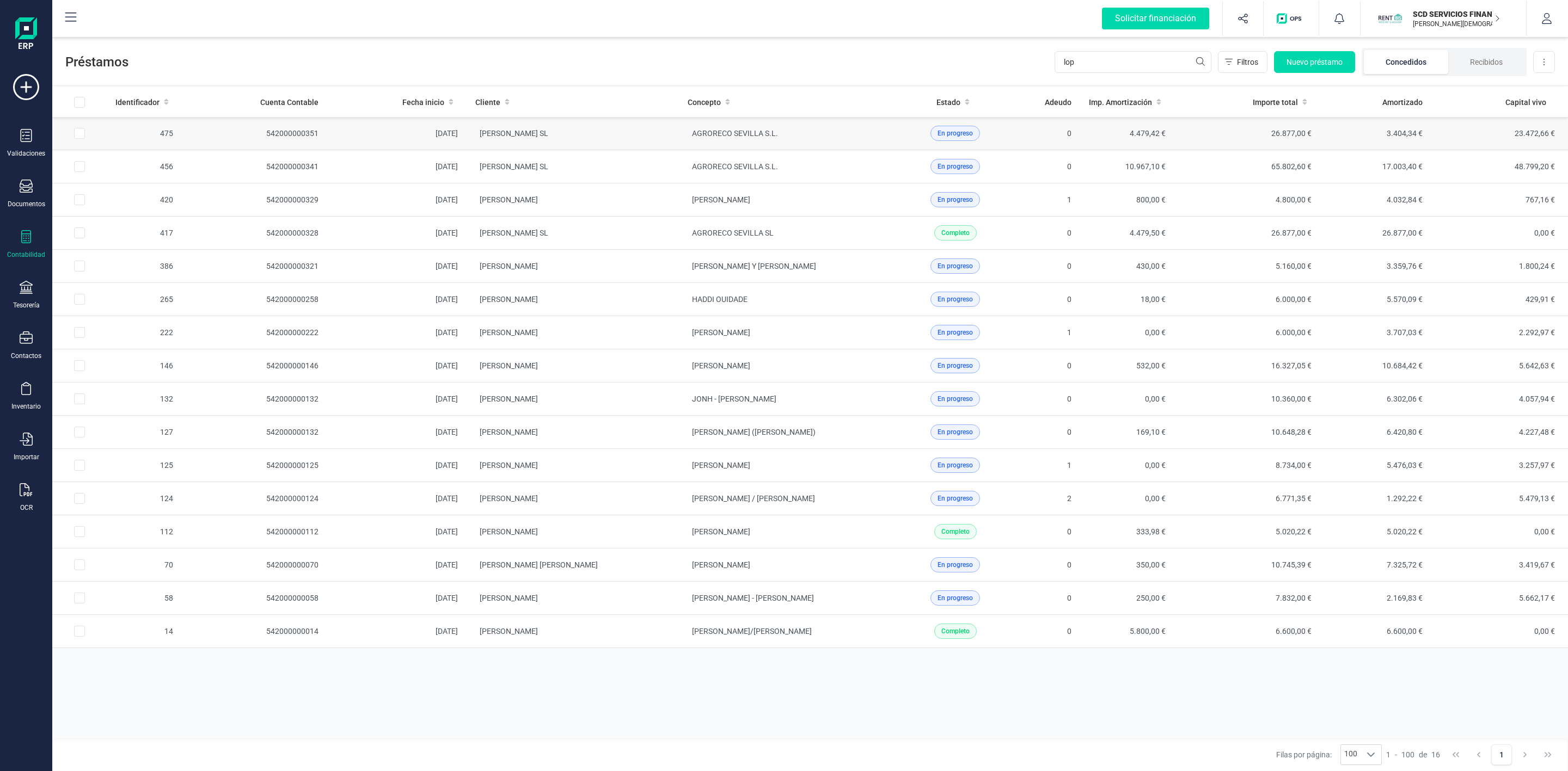
click at [662, 131] on td "[PERSON_NAME] SL" at bounding box center [573, 133] width 212 height 33
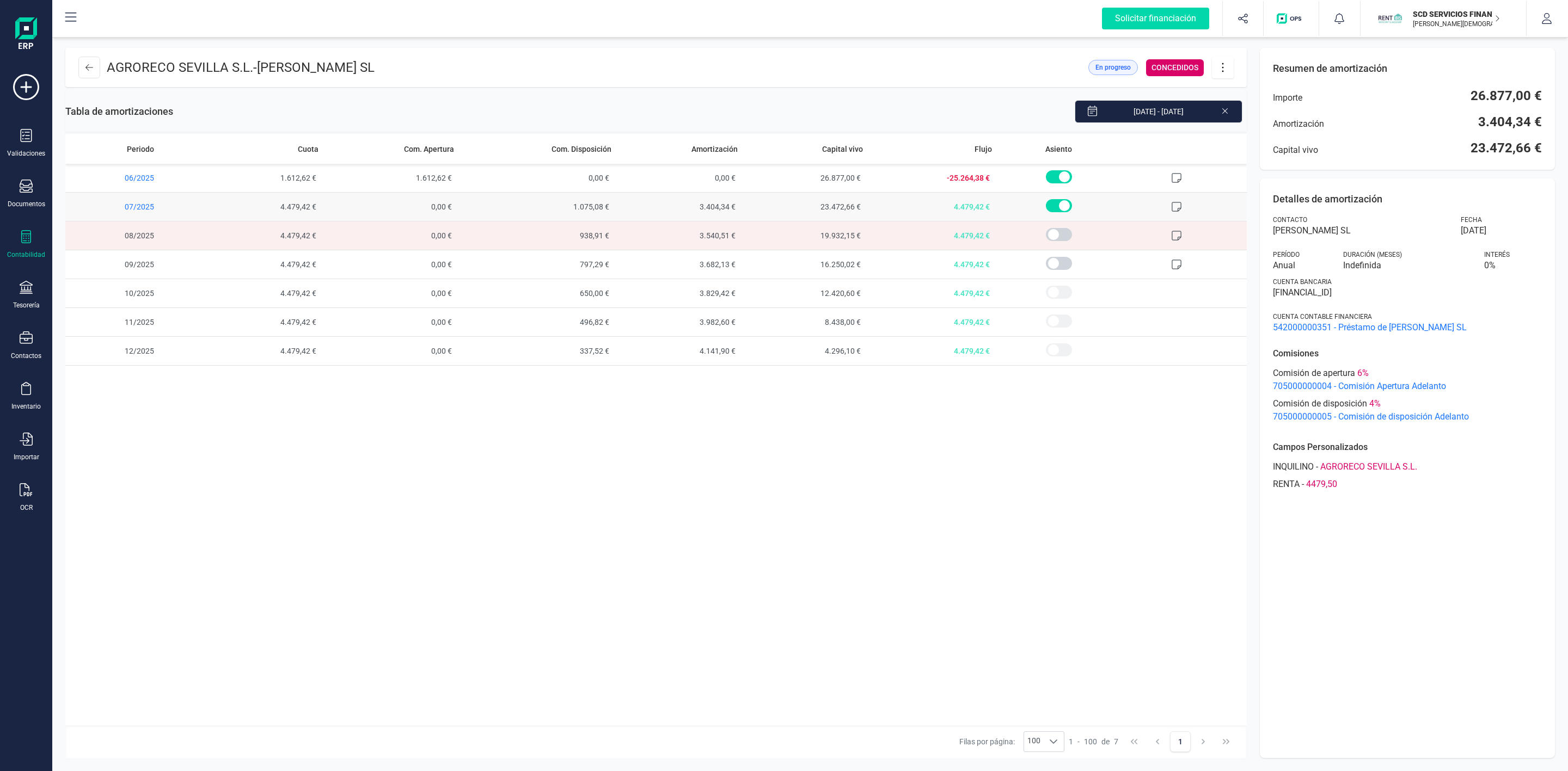
click at [282, 209] on span "4.479,42 €" at bounding box center [261, 207] width 125 height 29
click at [96, 70] on button at bounding box center [89, 68] width 22 height 22
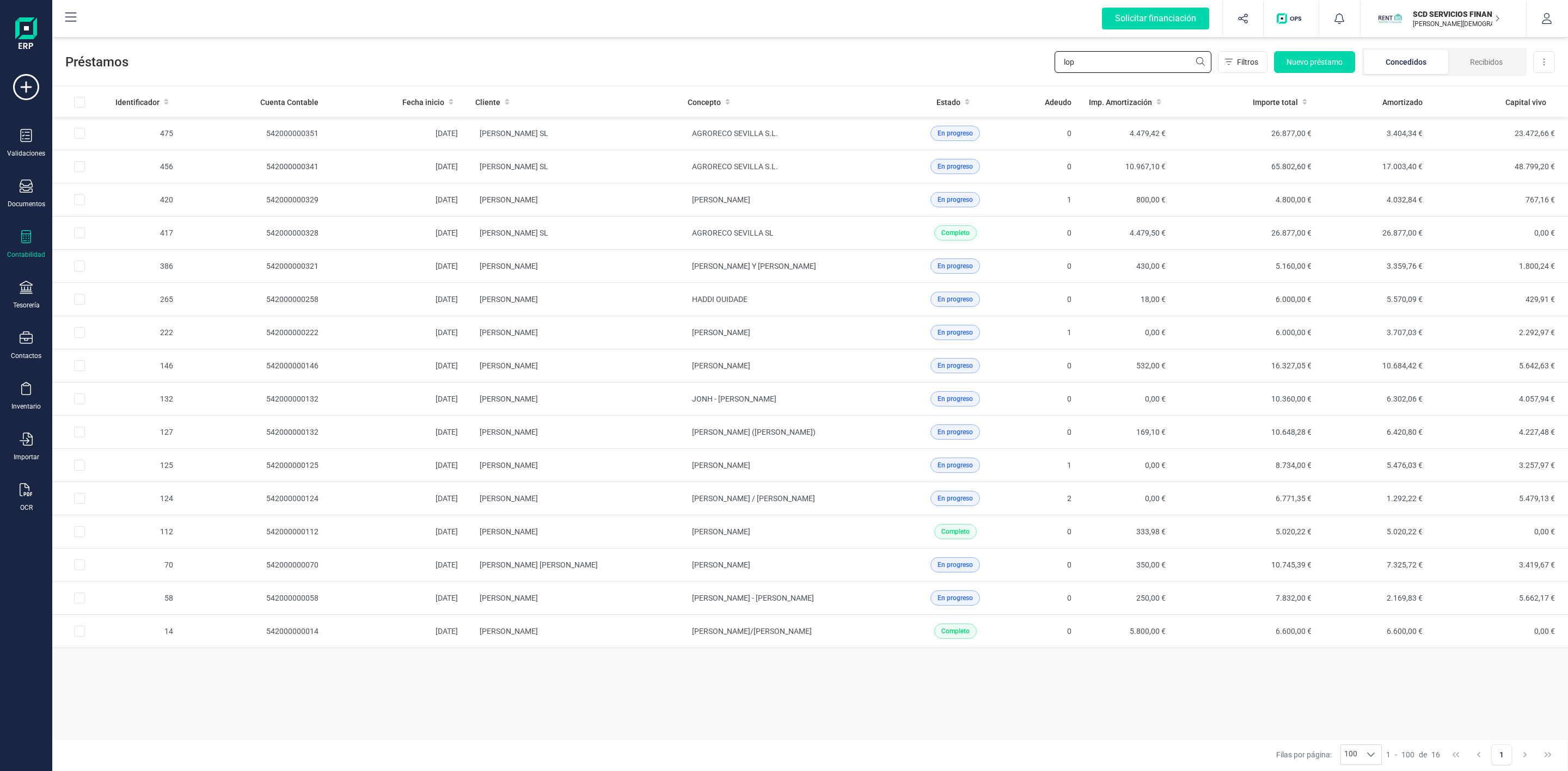
click at [1150, 56] on input "lop" at bounding box center [1133, 62] width 157 height 22
type input "l"
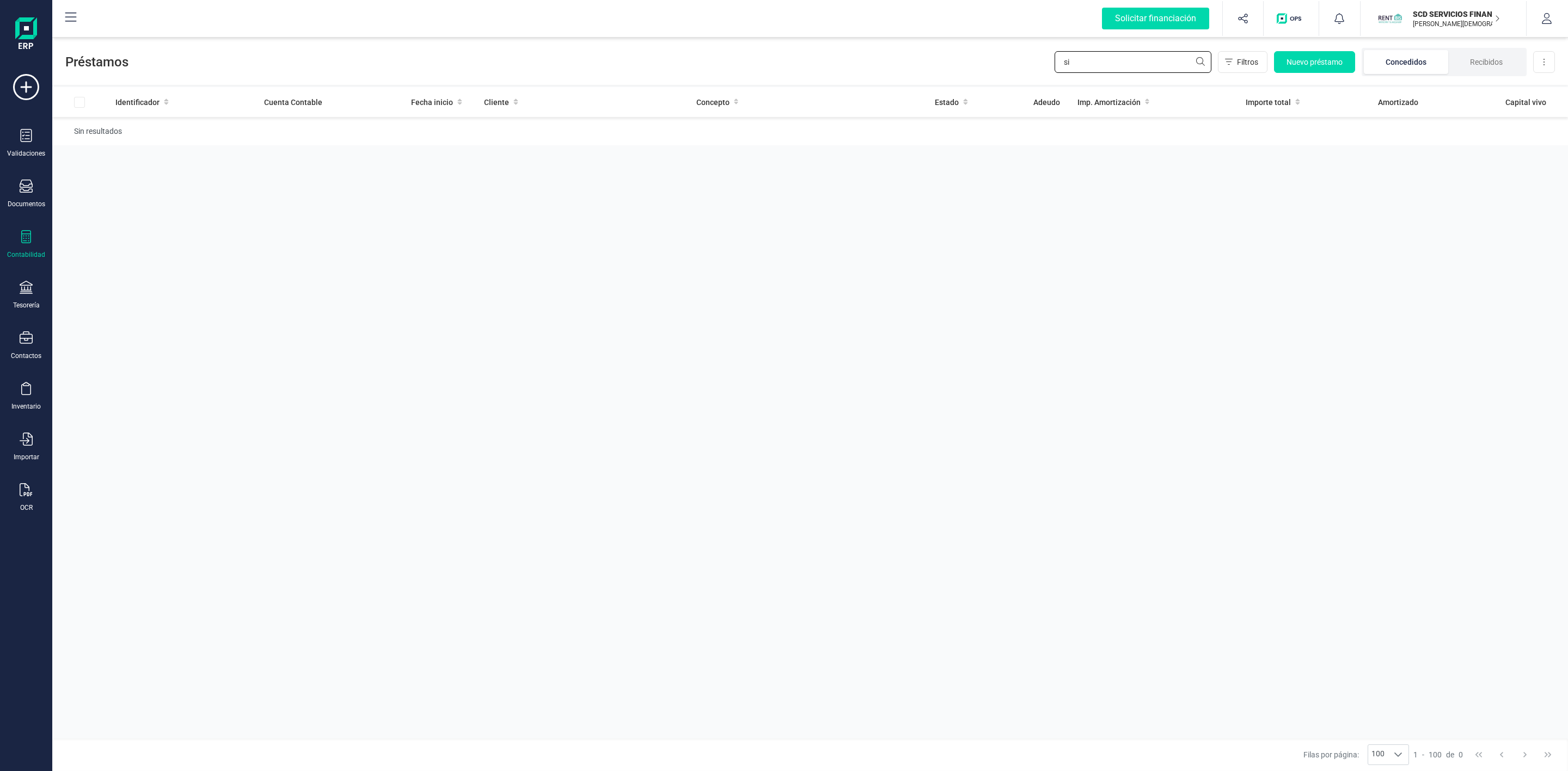
type input "s"
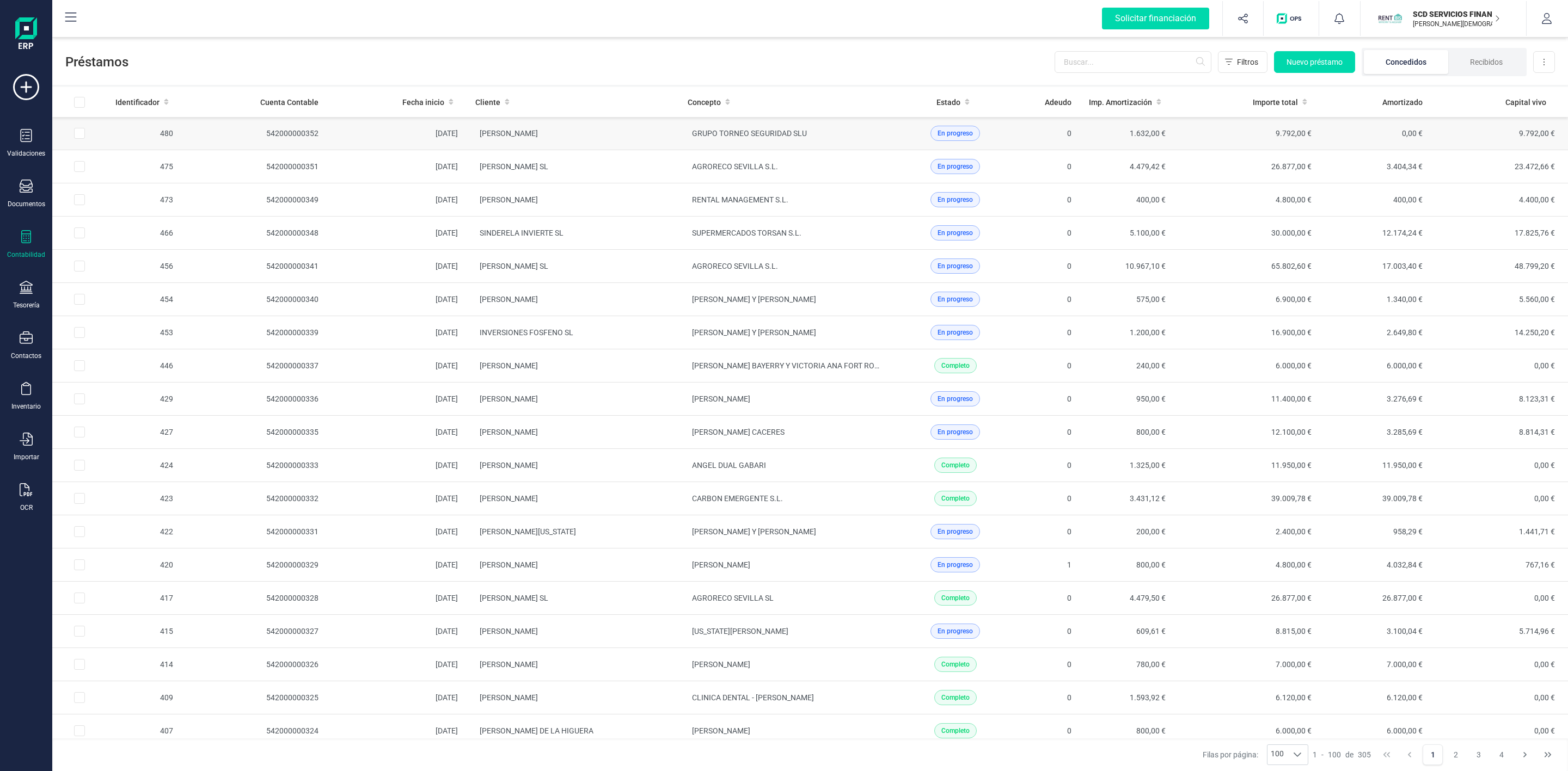
click at [614, 138] on td "[PERSON_NAME]" at bounding box center [573, 133] width 212 height 33
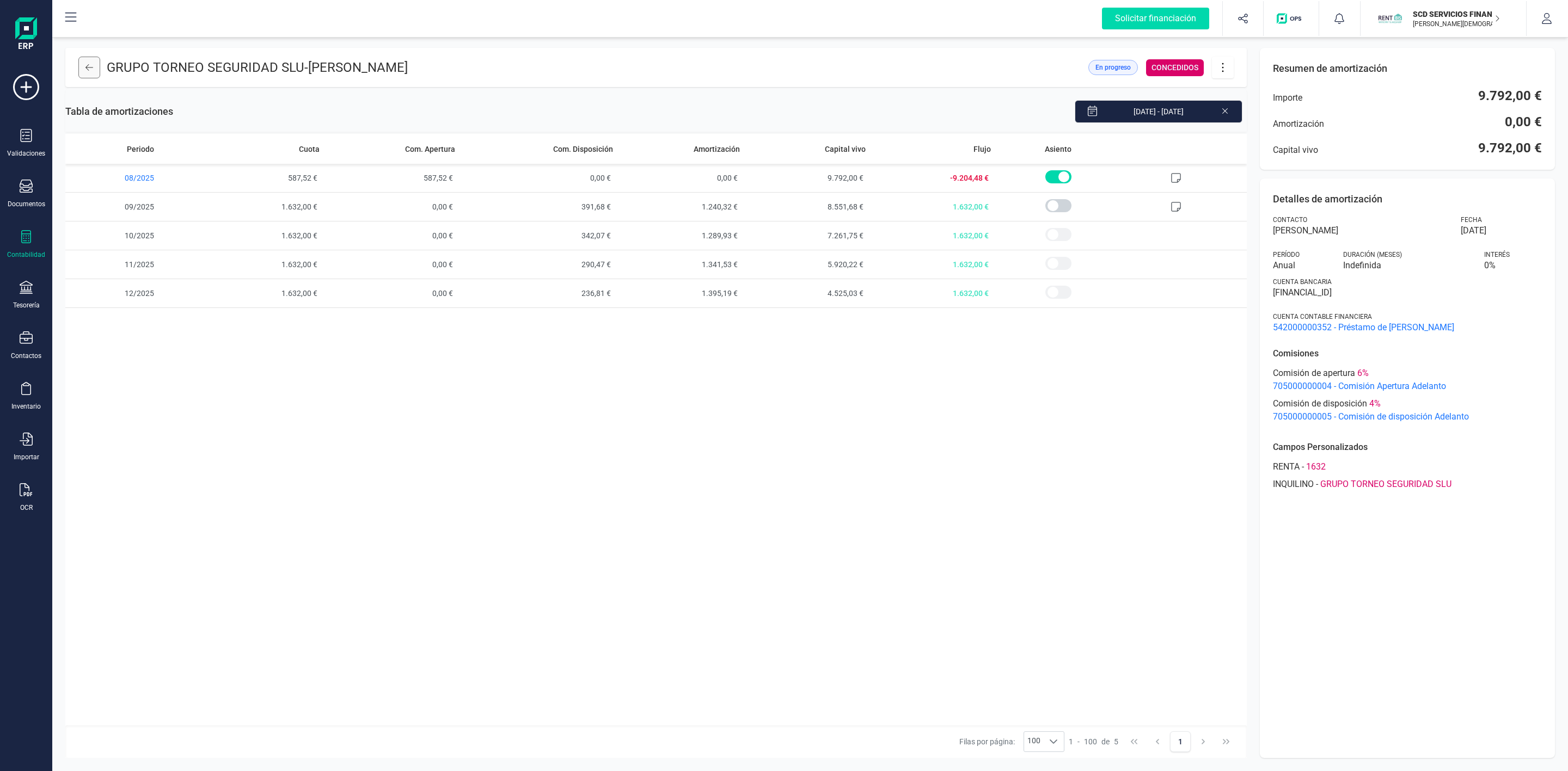
click at [91, 65] on icon at bounding box center [89, 68] width 8 height 9
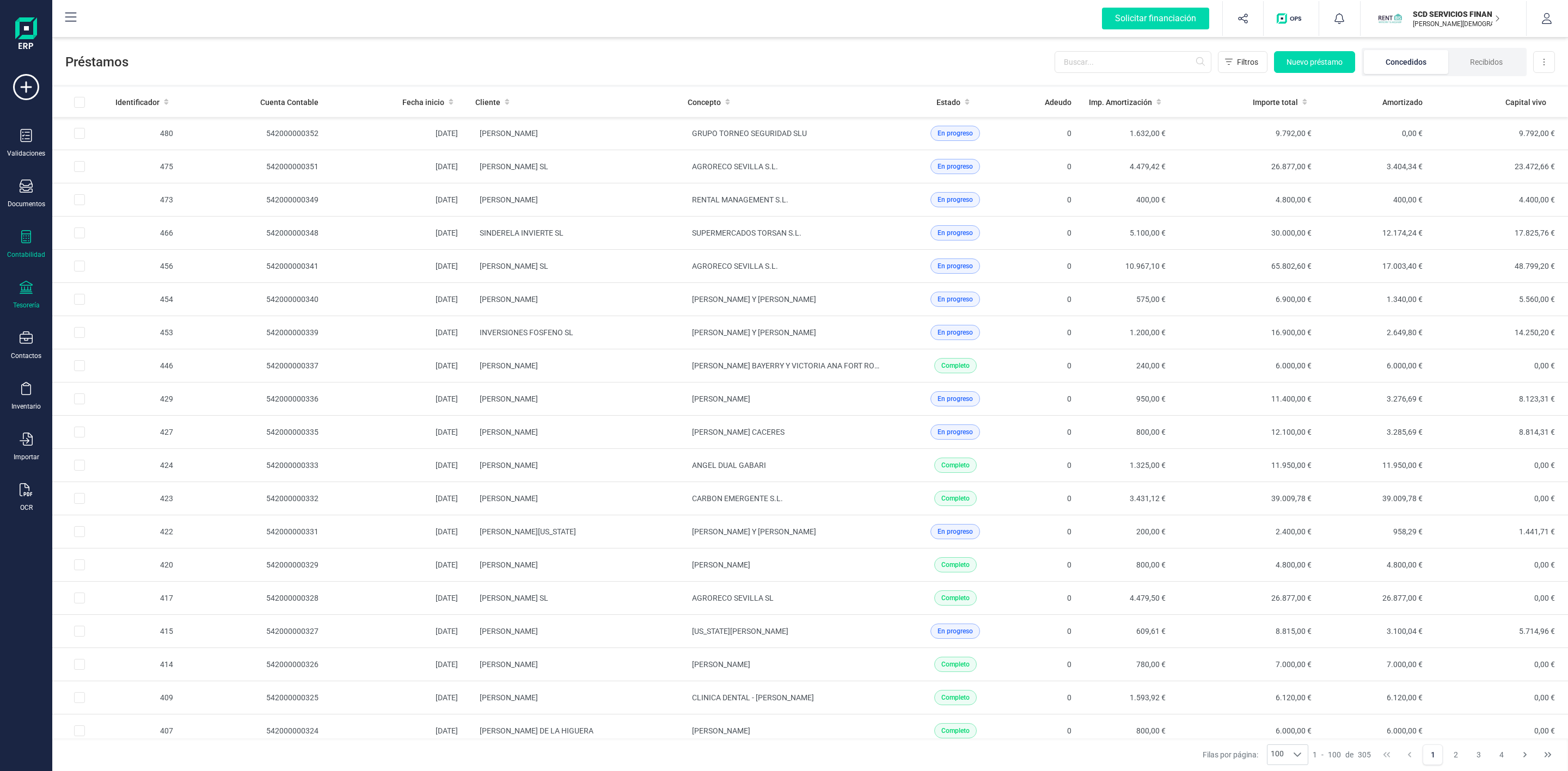
click at [29, 294] on icon at bounding box center [26, 287] width 13 height 13
click at [1121, 68] on input "text" at bounding box center [1133, 62] width 157 height 22
click at [1121, 63] on input "text" at bounding box center [1133, 62] width 157 height 22
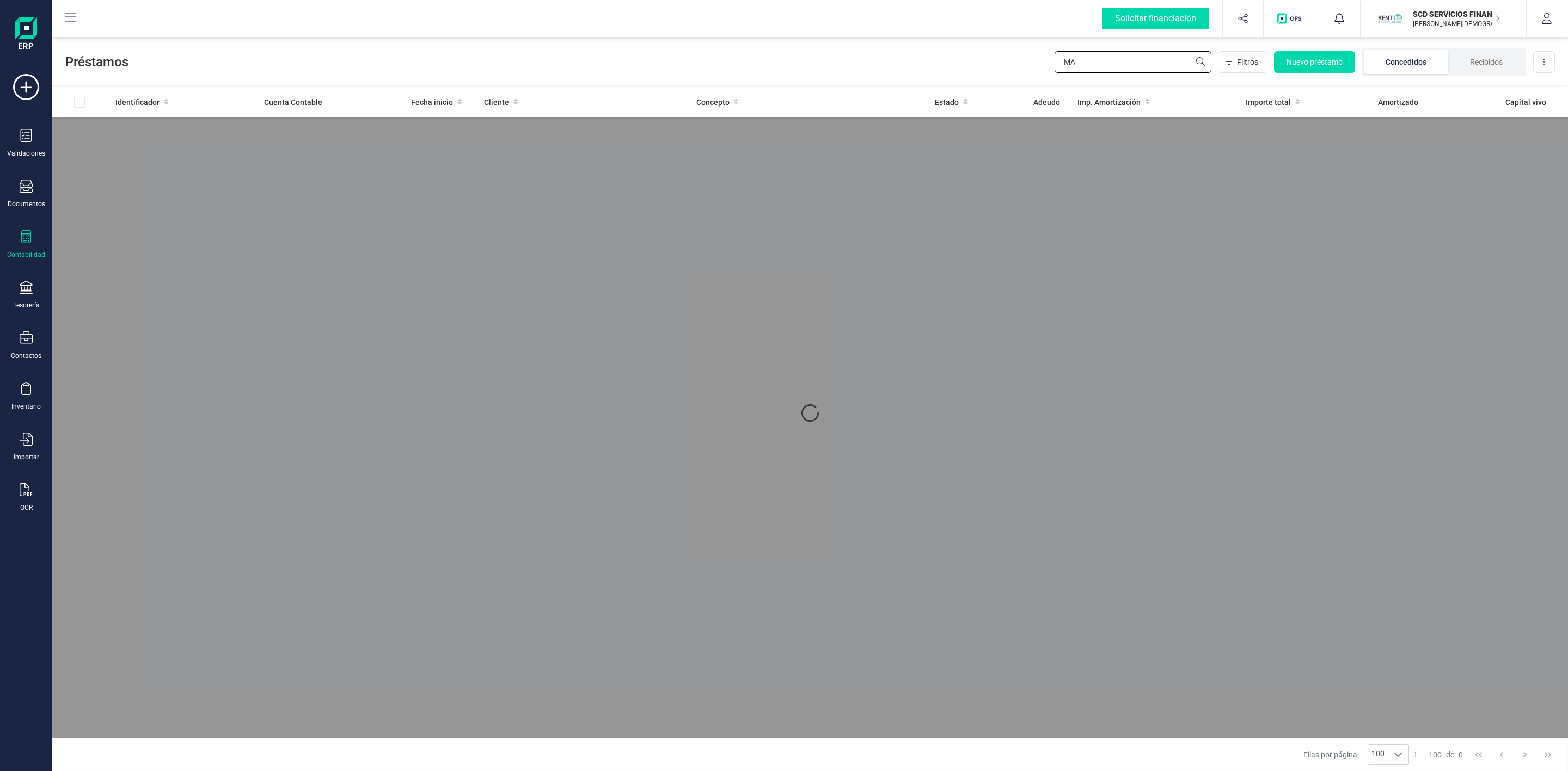
type input "M"
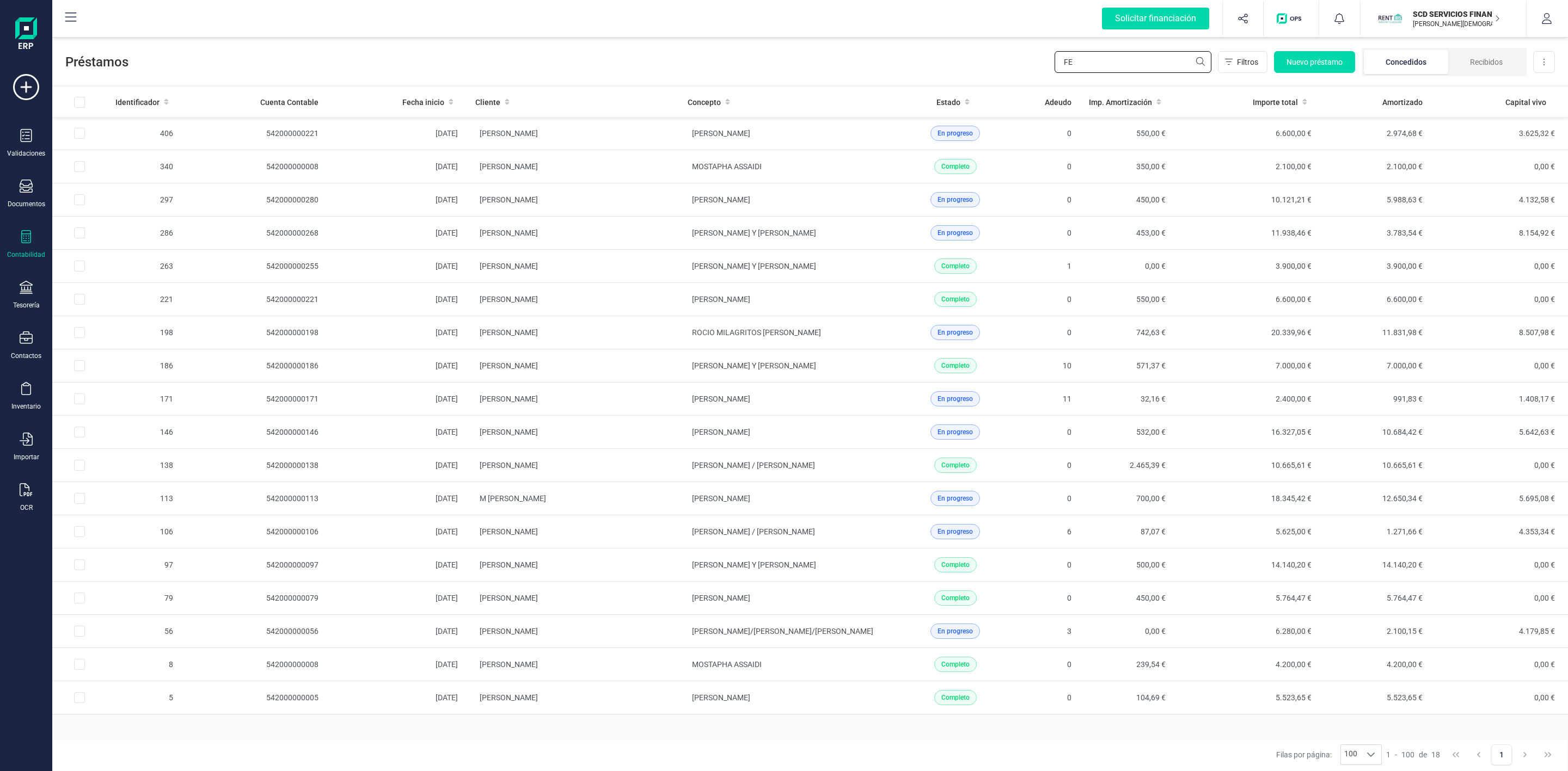
type input "F"
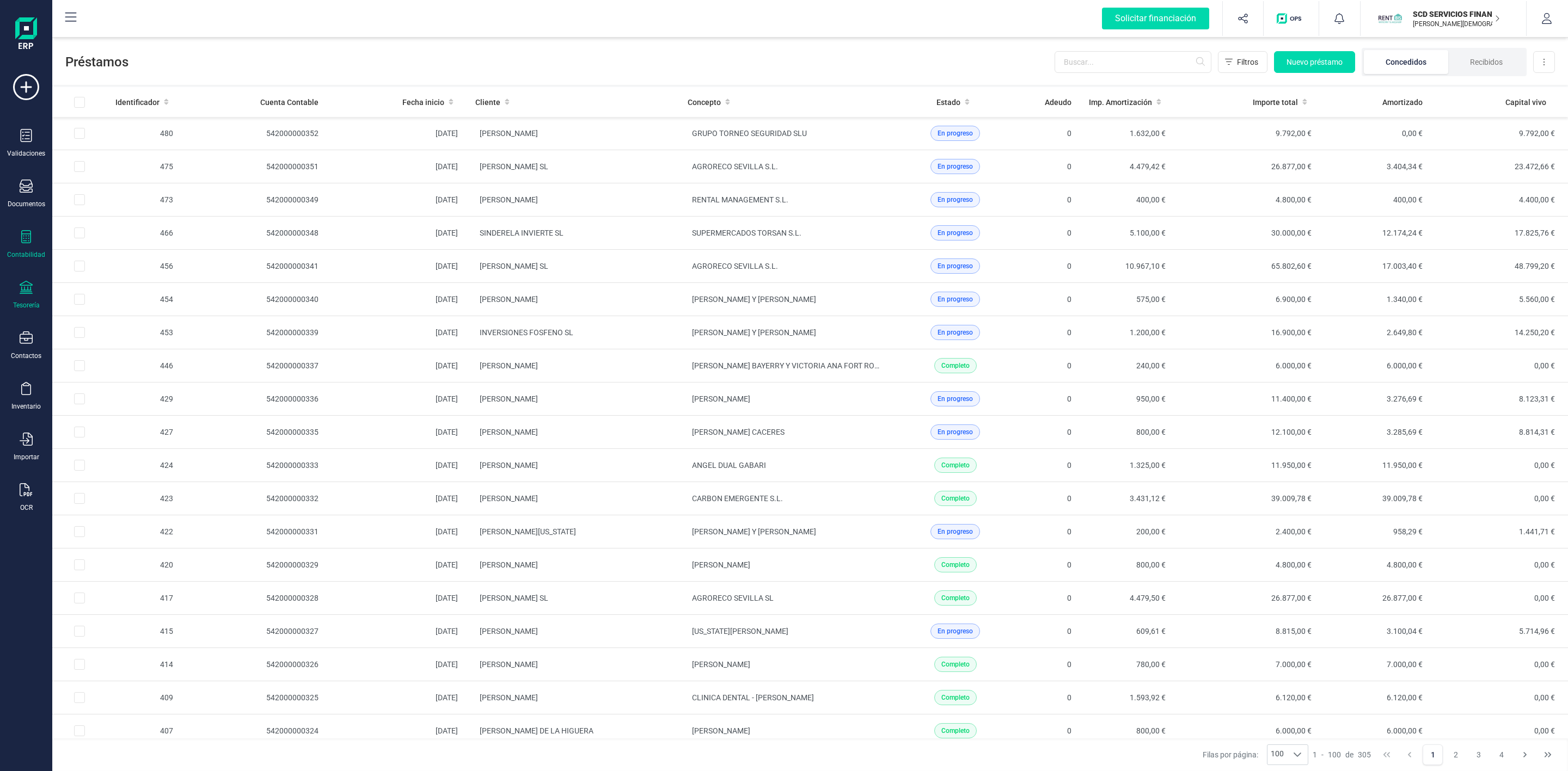
click at [29, 299] on div "Tesorería" at bounding box center [26, 295] width 44 height 29
click at [113, 186] on span "Cuentas bancarias" at bounding box center [133, 185] width 96 height 13
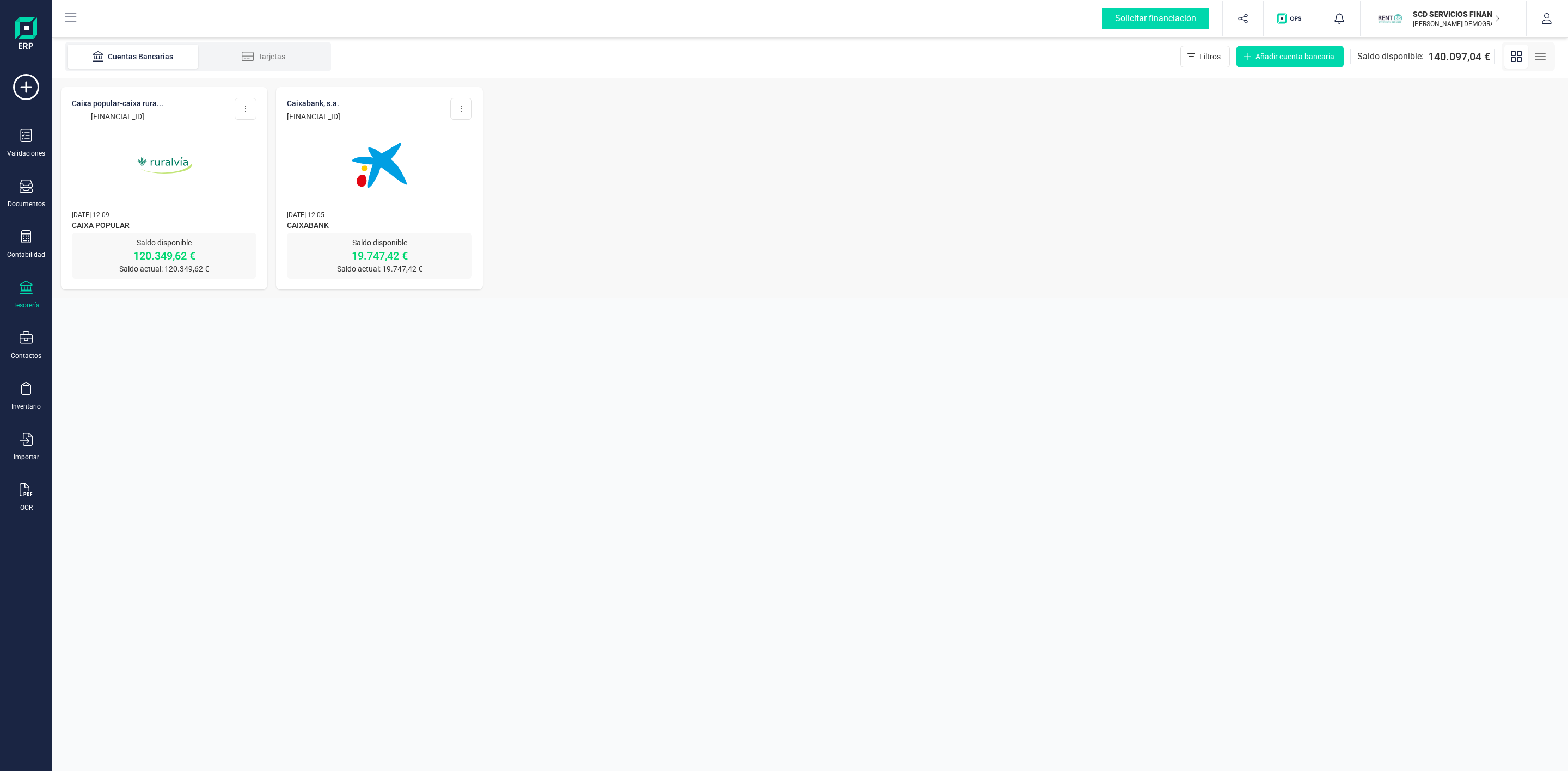
click at [128, 203] on img at bounding box center [164, 166] width 91 height 91
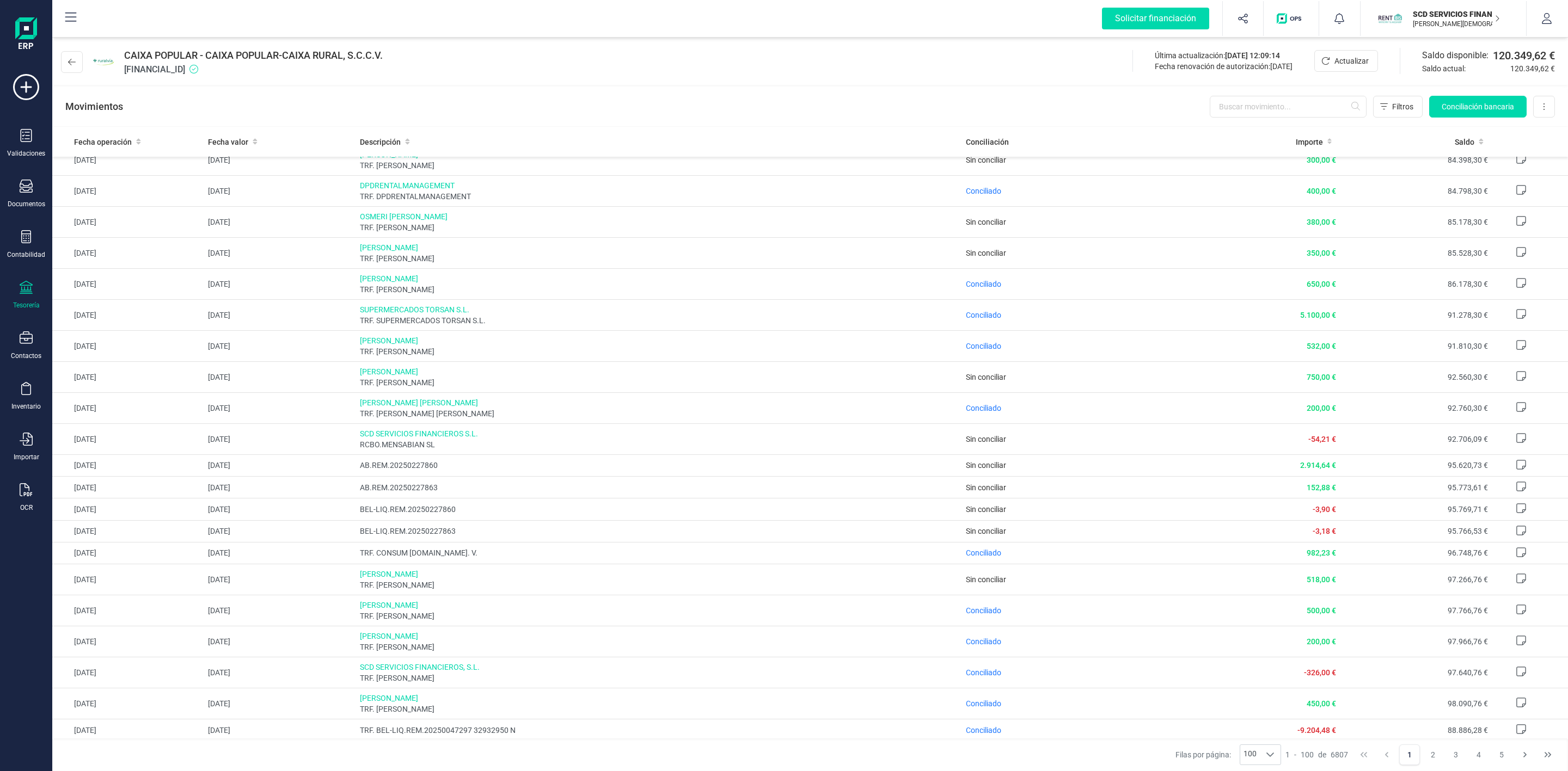
scroll to position [2278, 0]
click at [1430, 750] on button "2" at bounding box center [1433, 755] width 21 height 21
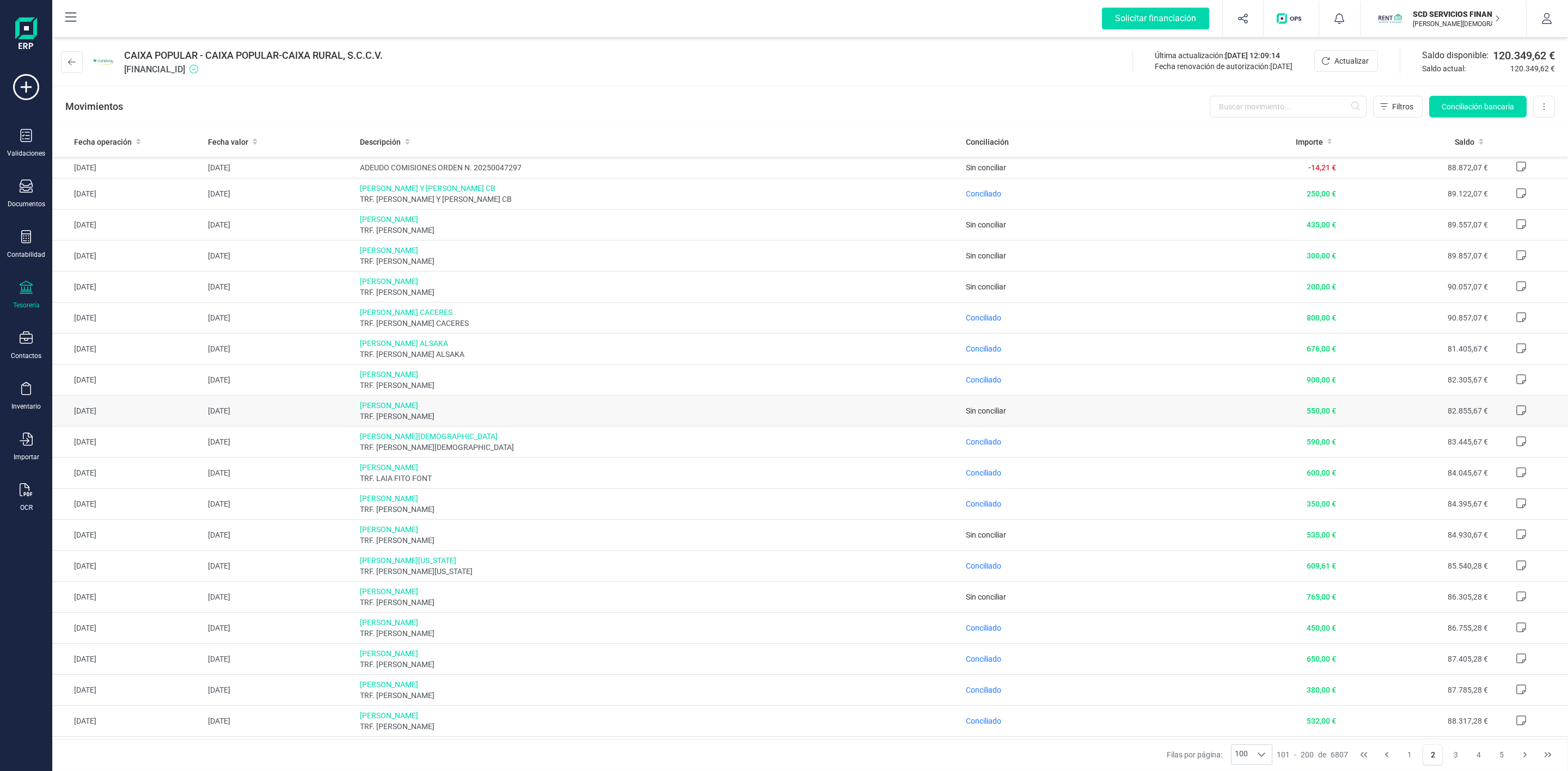
click at [1042, 417] on td "Sin conciliar" at bounding box center [1076, 411] width 228 height 31
click at [377, 412] on span "TRF. [PERSON_NAME]" at bounding box center [659, 416] width 598 height 11
click at [31, 242] on icon at bounding box center [26, 236] width 13 height 13
click at [110, 276] on span "Préstamos" at bounding box center [117, 278] width 65 height 13
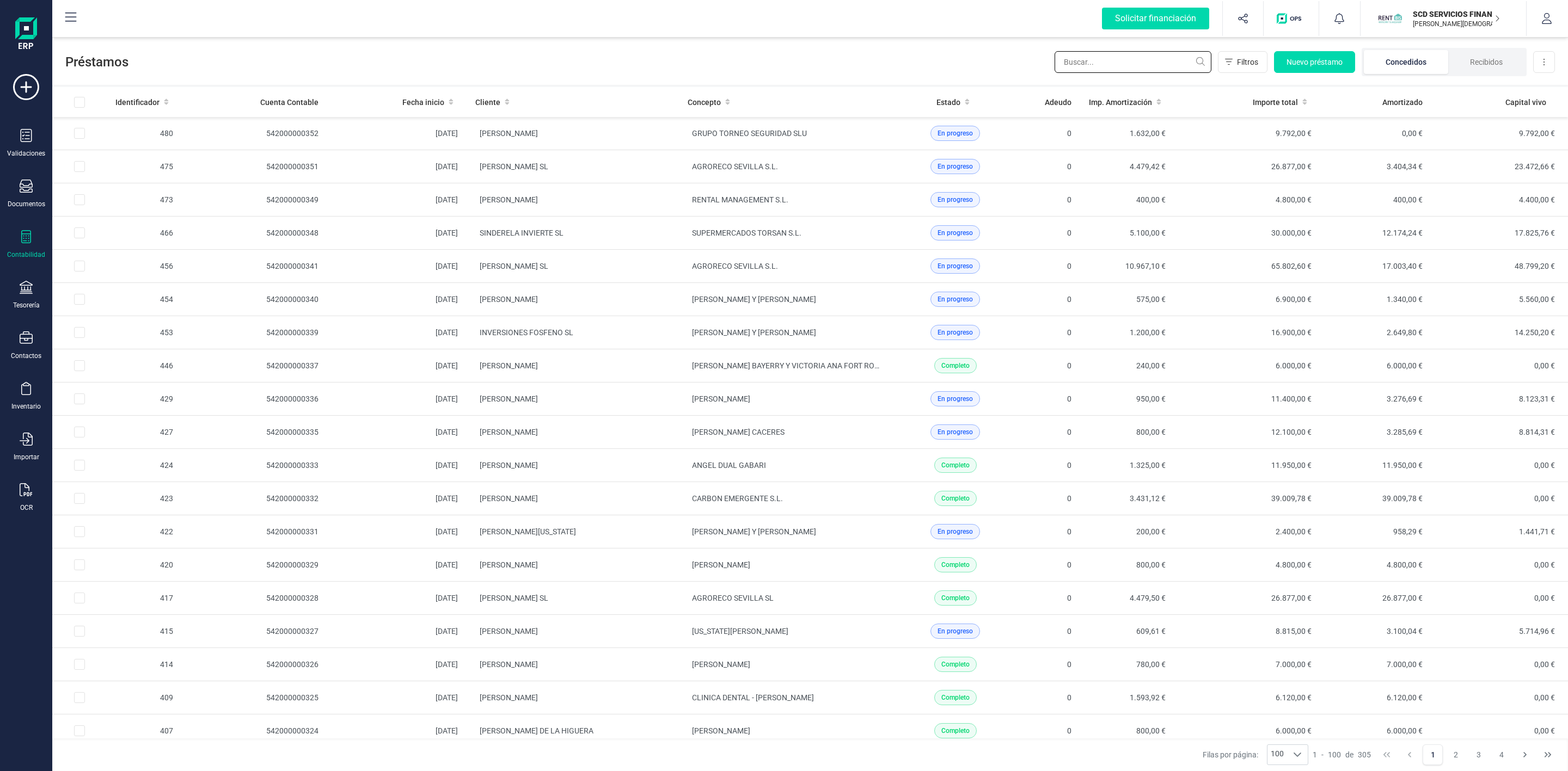
click at [1152, 60] on input "text" at bounding box center [1133, 62] width 157 height 22
click at [1149, 60] on input "text" at bounding box center [1133, 62] width 157 height 22
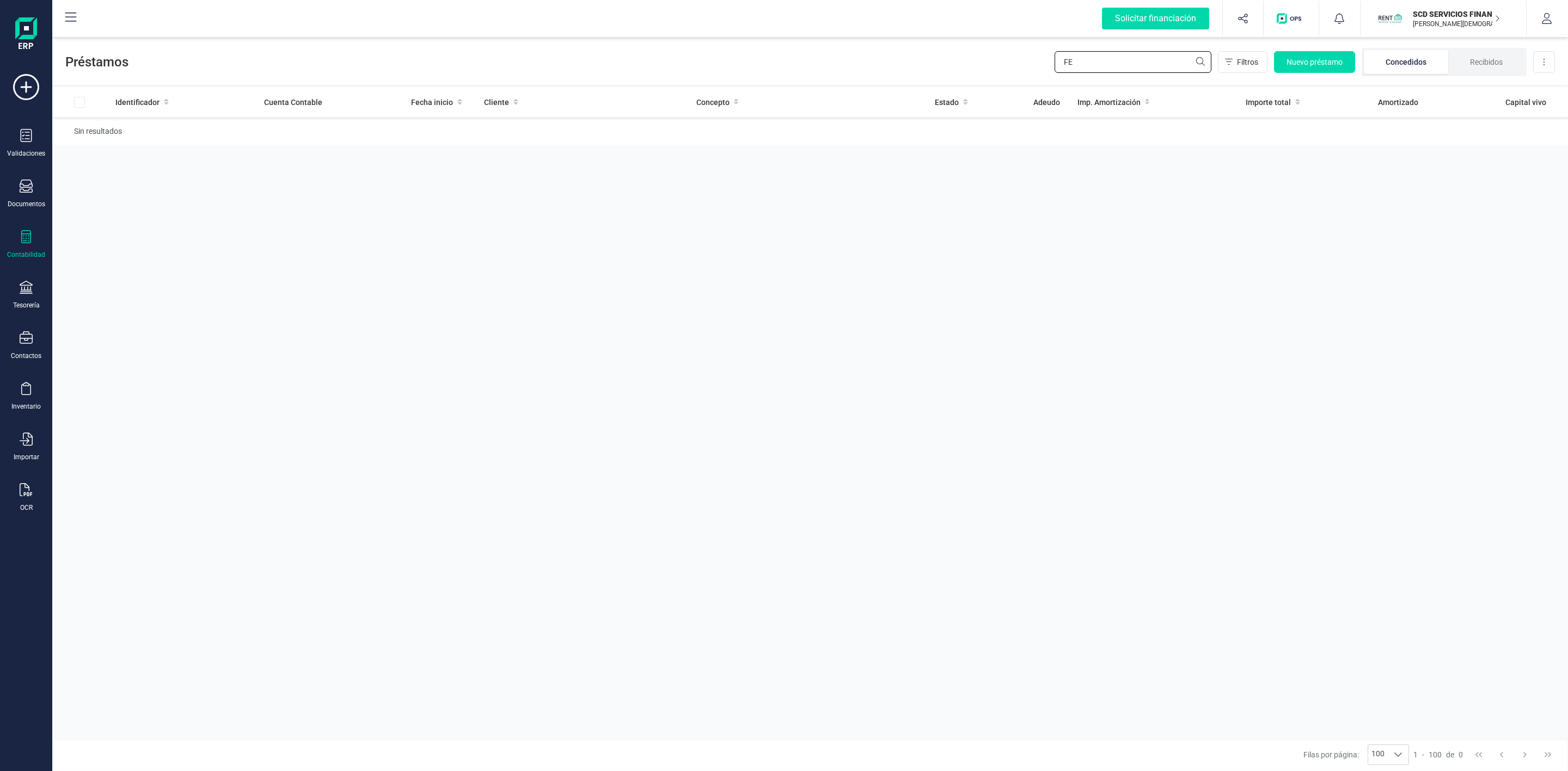
type input "F"
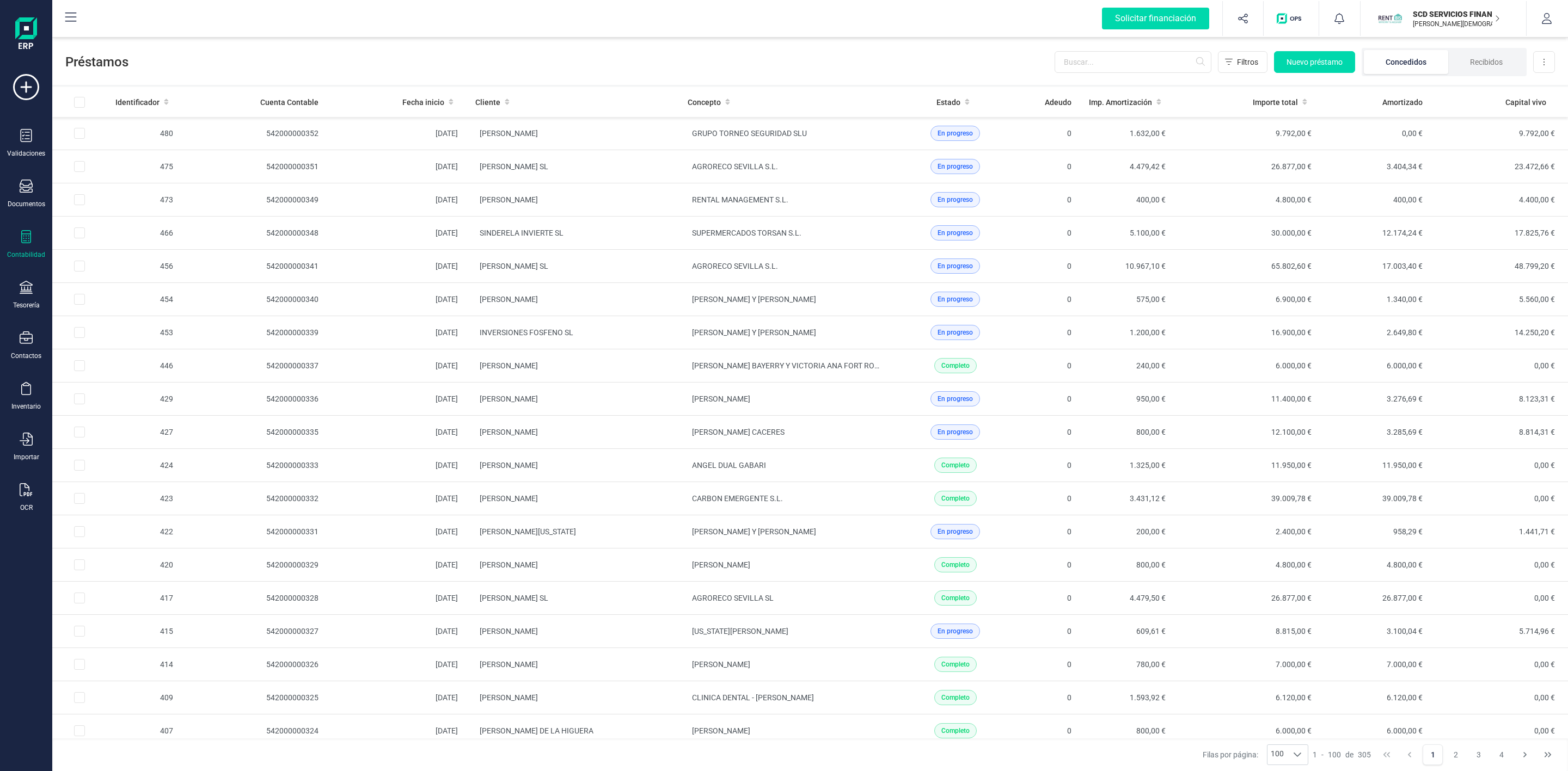
click at [1117, 49] on div "Filtros Nuevo préstamo Concedidos Recibidos Descargar Excel" at bounding box center [1305, 62] width 500 height 29
click at [1115, 54] on input "text" at bounding box center [1133, 62] width 157 height 22
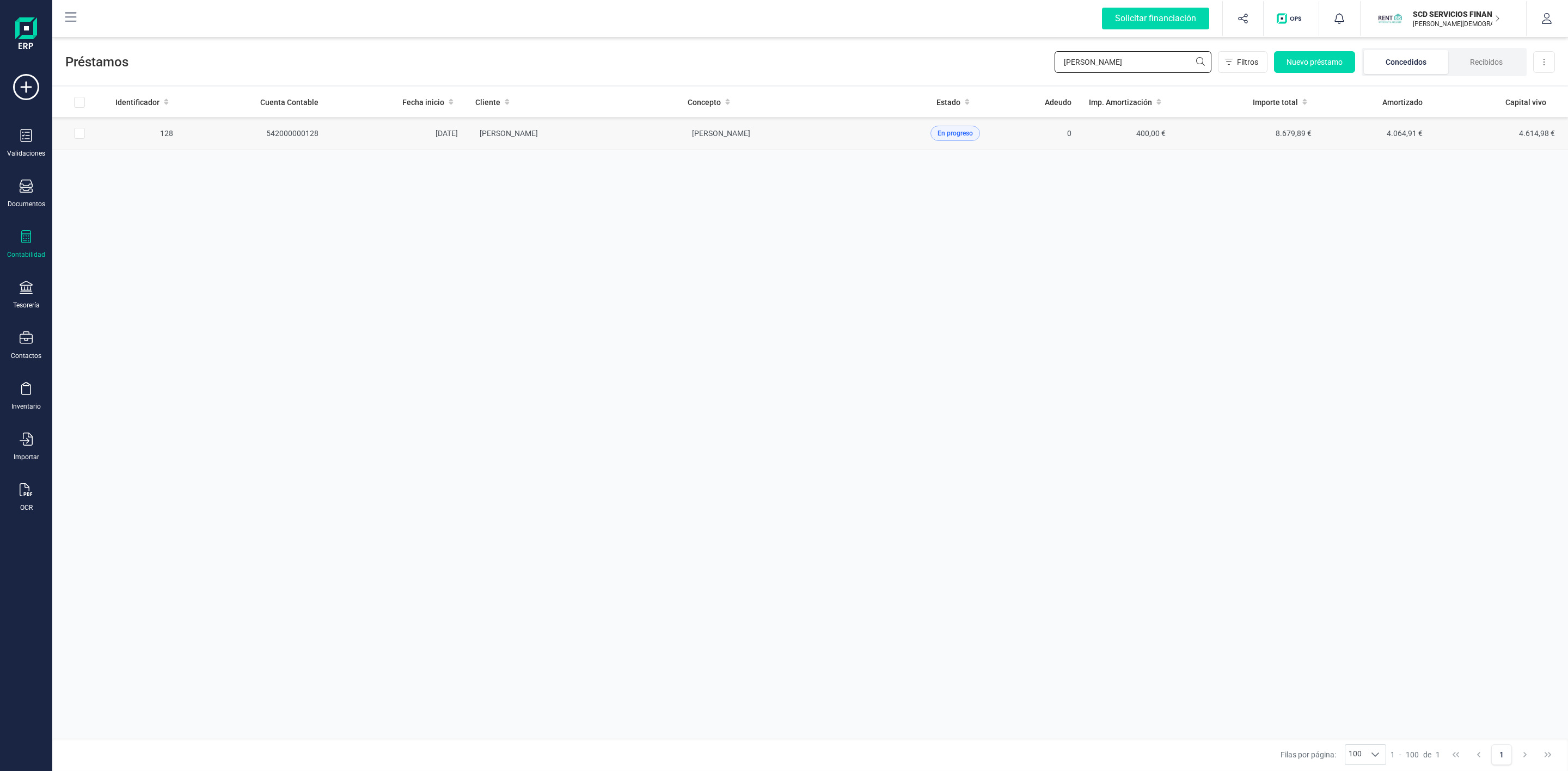
type input "[PERSON_NAME]"
click at [671, 139] on td "[PERSON_NAME]" at bounding box center [573, 133] width 212 height 33
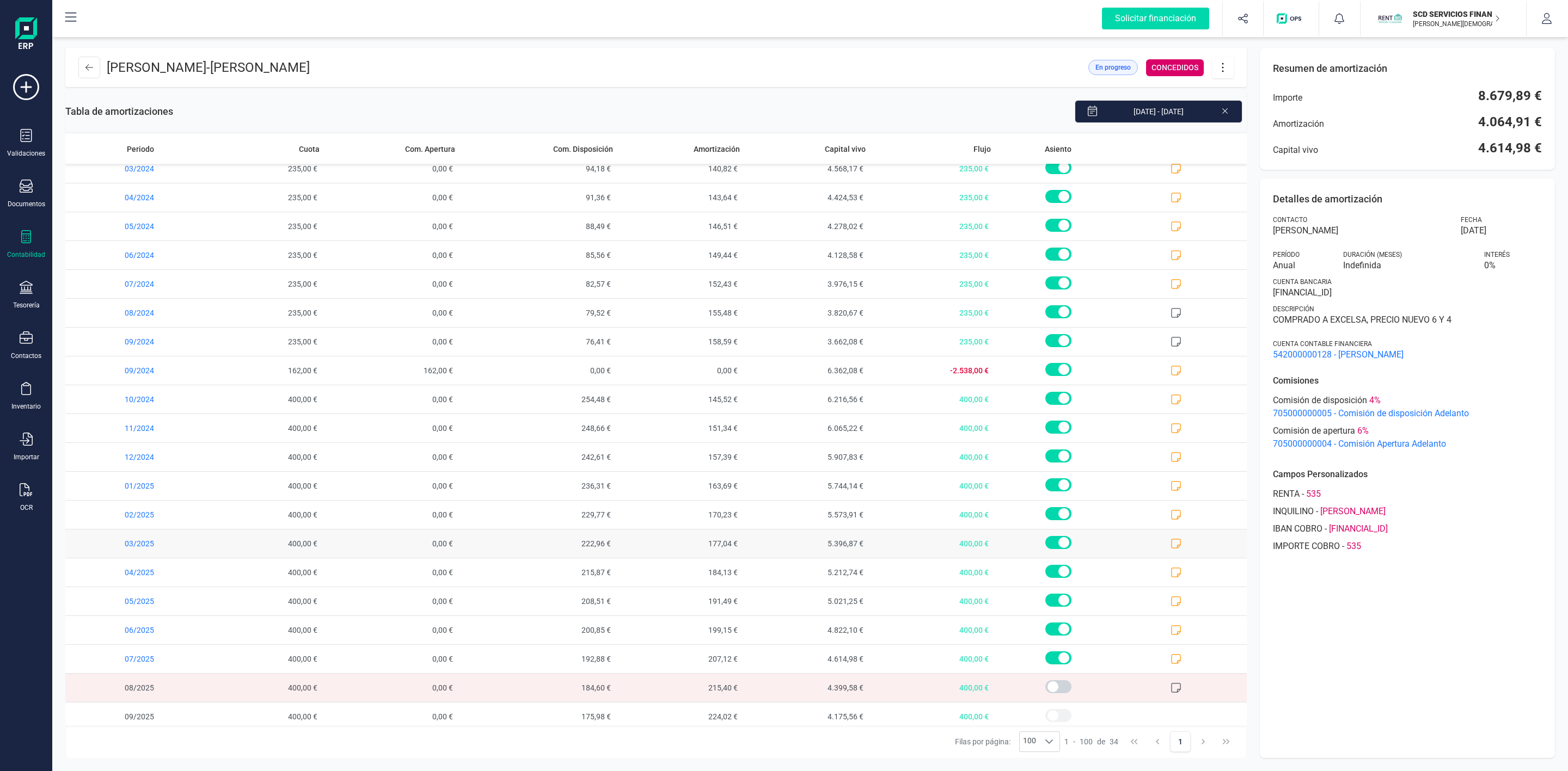
scroll to position [428, 0]
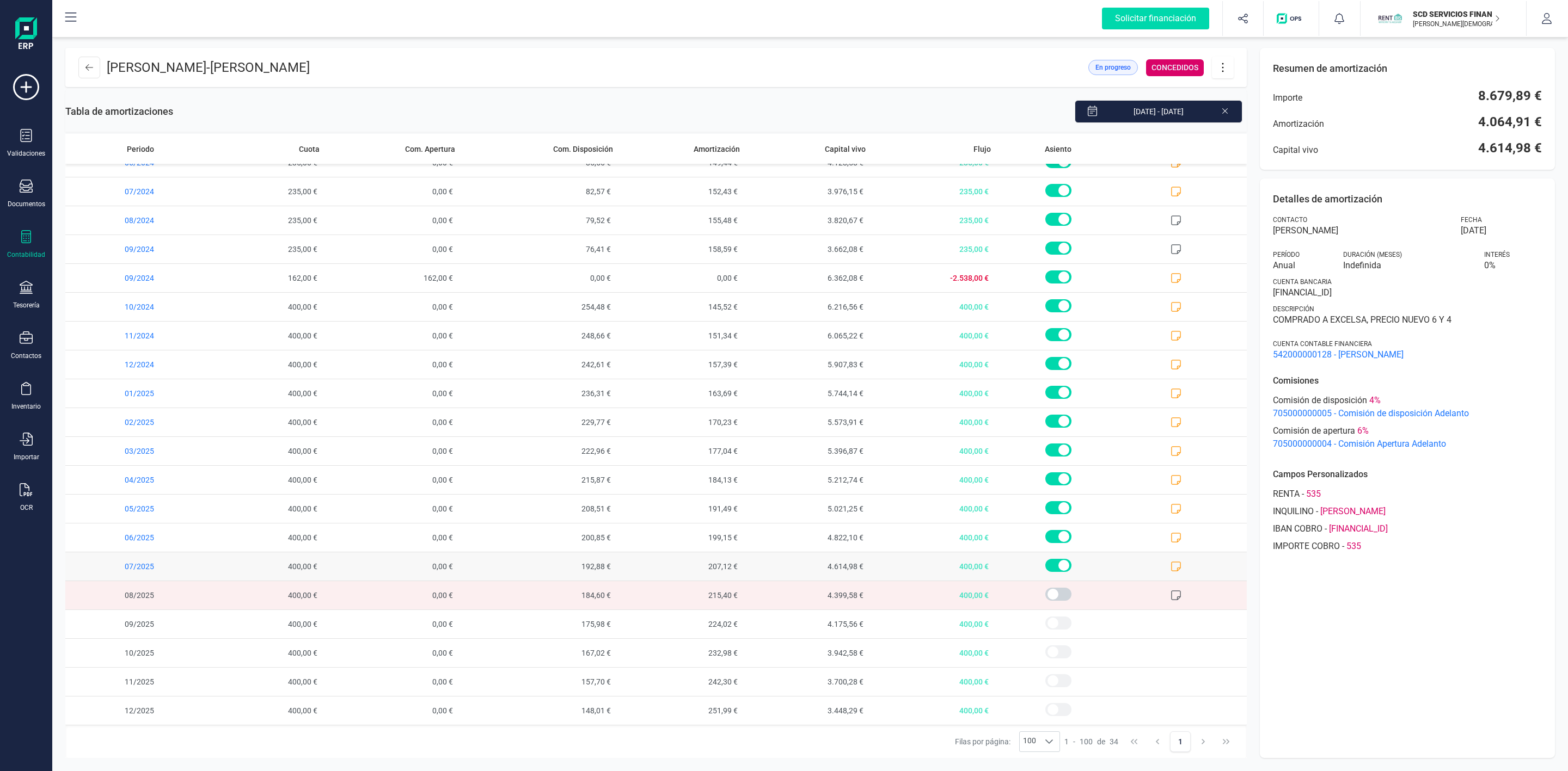
click at [1171, 567] on icon at bounding box center [1176, 567] width 11 height 11
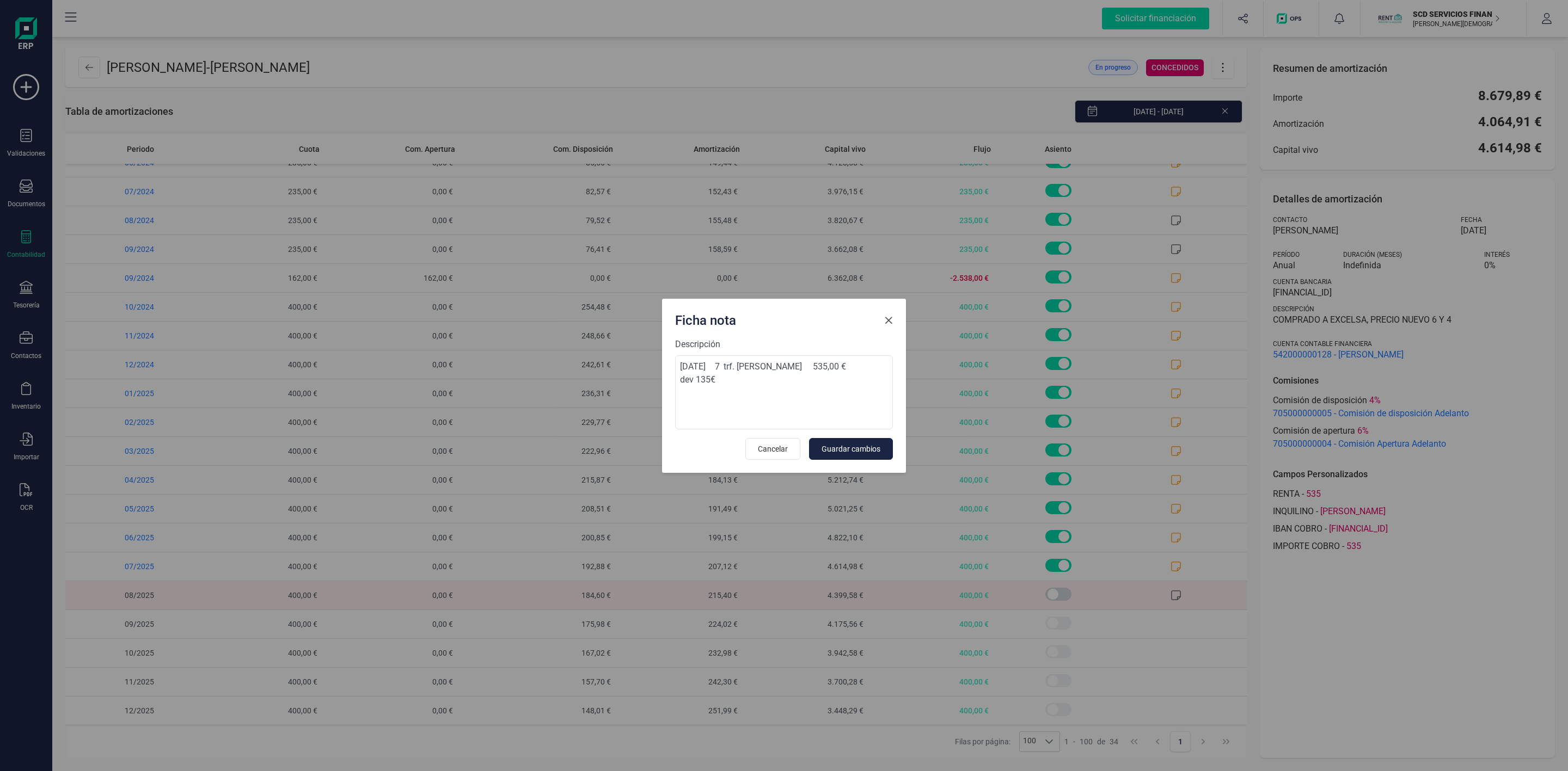
click at [891, 319] on span "Close" at bounding box center [889, 321] width 9 height 9
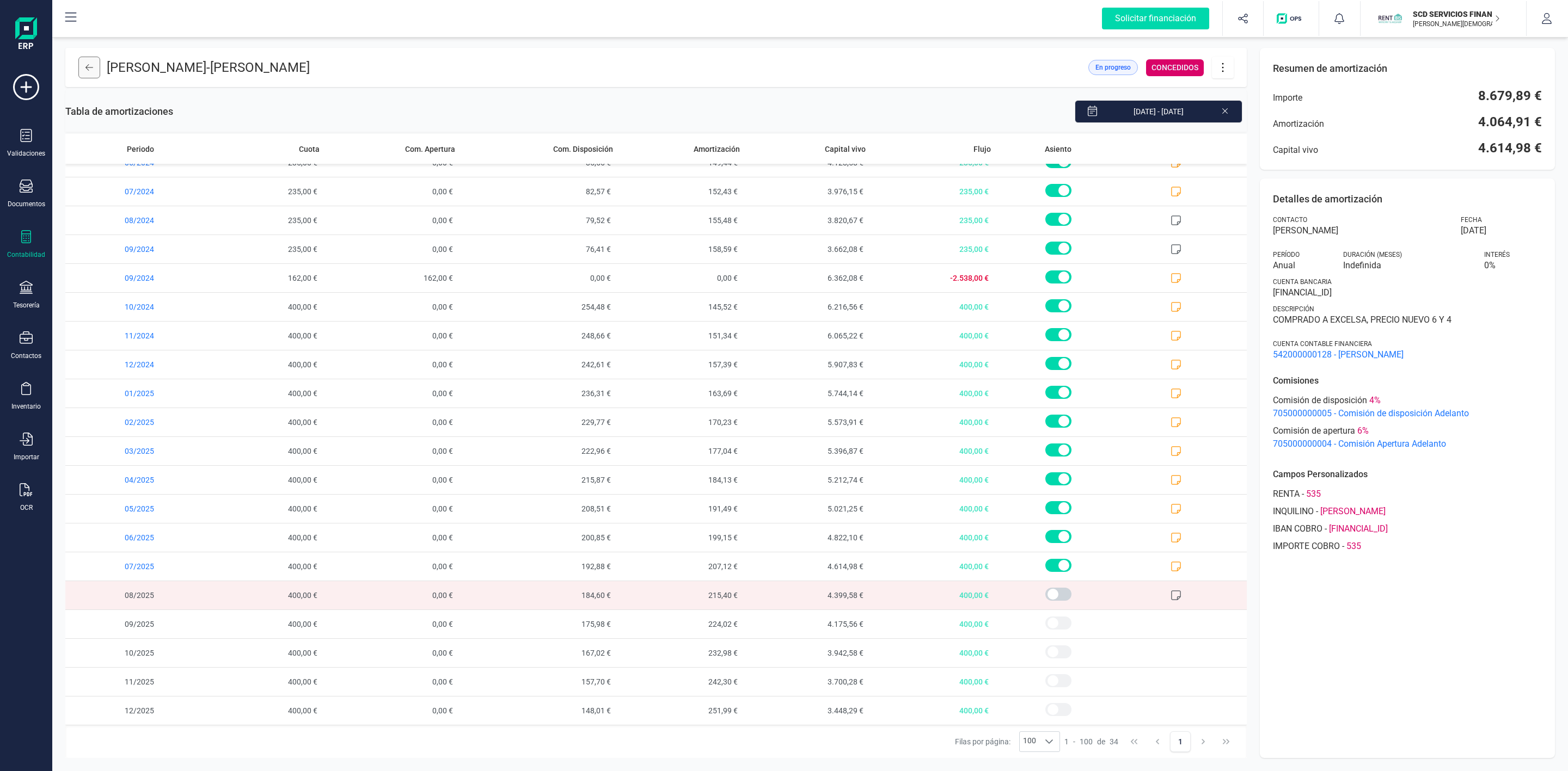
click at [95, 60] on button at bounding box center [89, 68] width 22 height 22
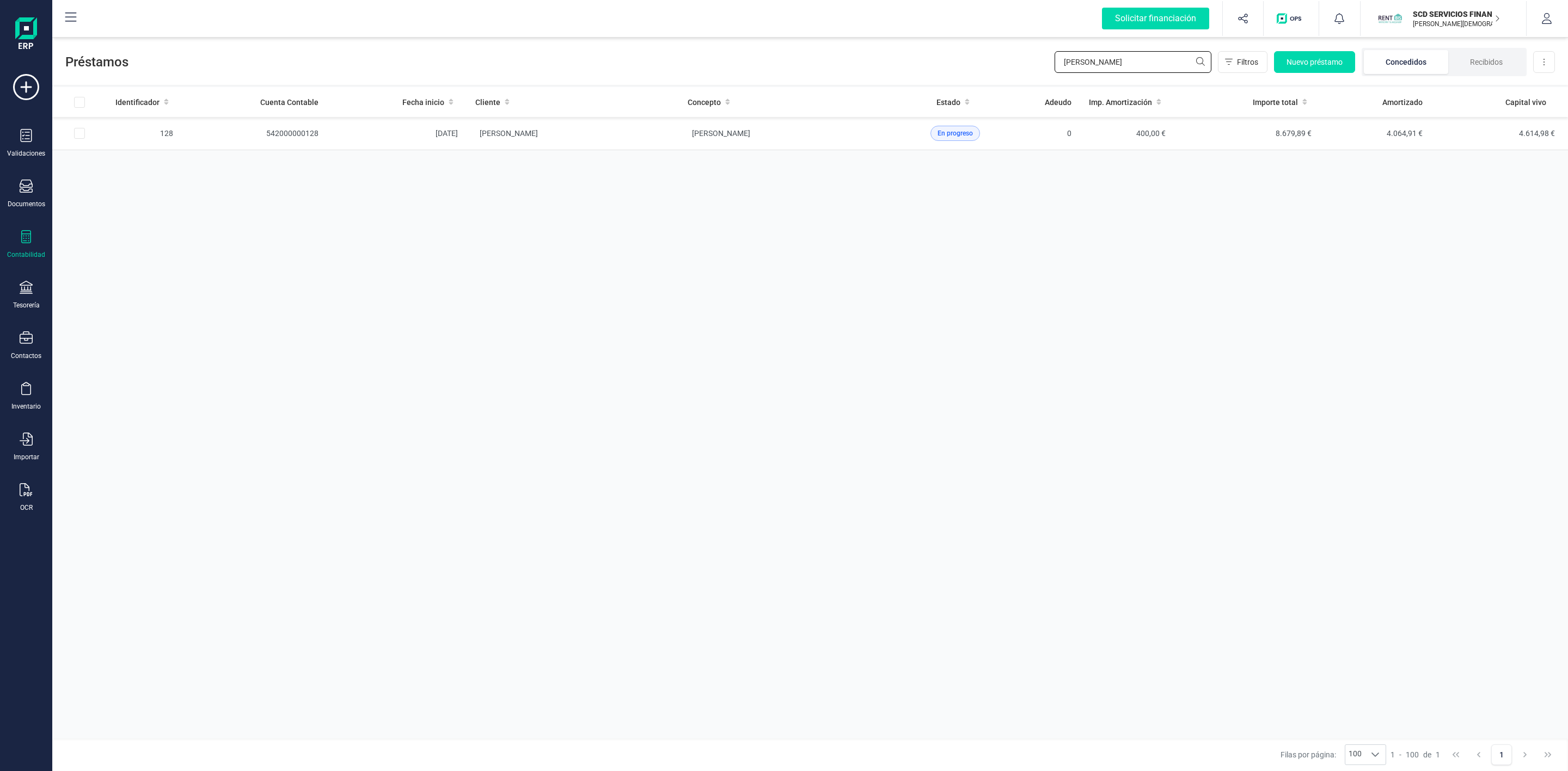
click at [1018, 63] on div "Préstamos [PERSON_NAME] Filtros Nuevo préstamo Concedidos Recibidos Descargar E…" at bounding box center [810, 60] width 1516 height 50
type input "INMACU"
click at [667, 139] on td "[PERSON_NAME]" at bounding box center [573, 133] width 212 height 33
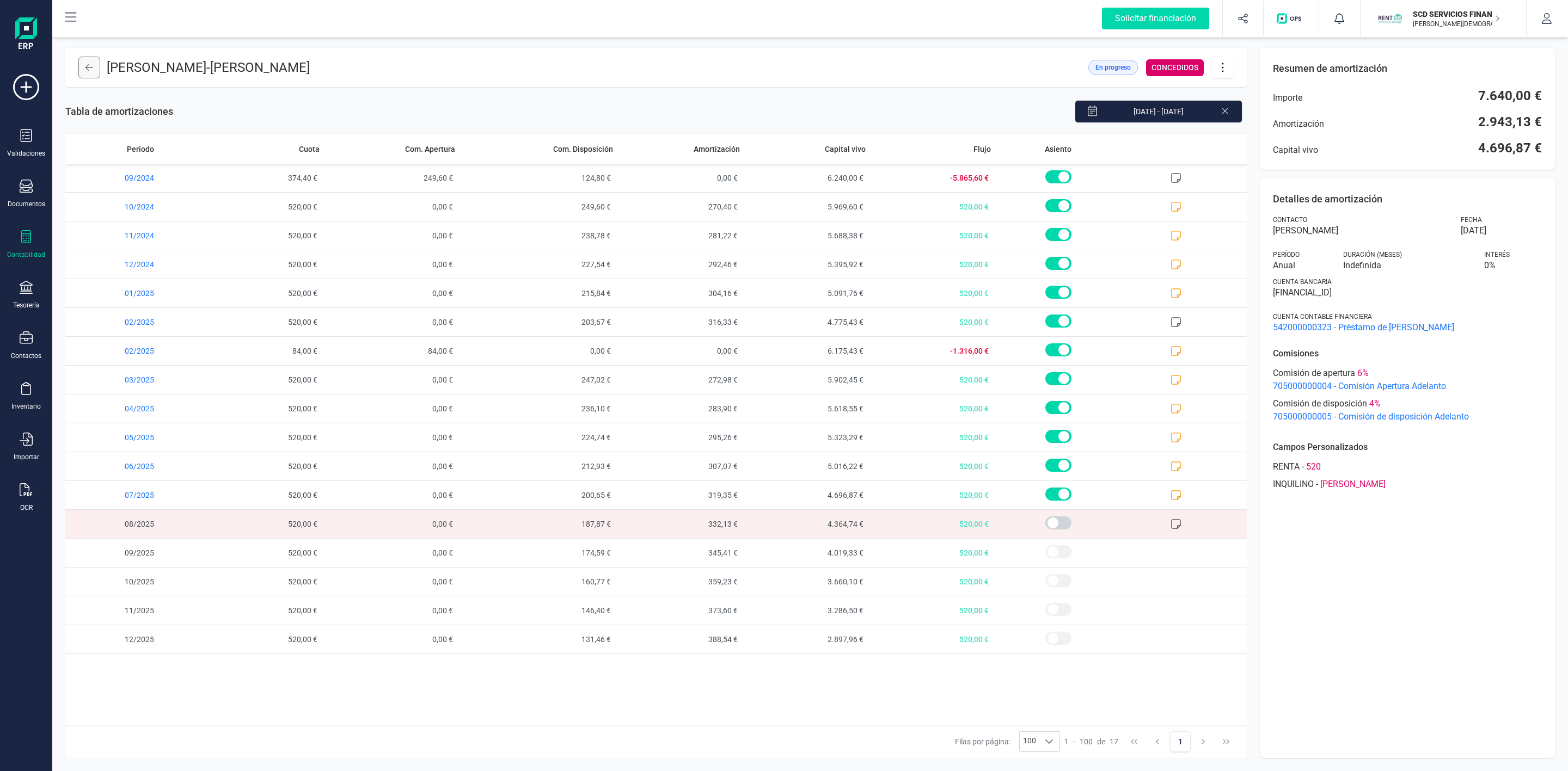
click at [88, 71] on icon at bounding box center [89, 68] width 8 height 9
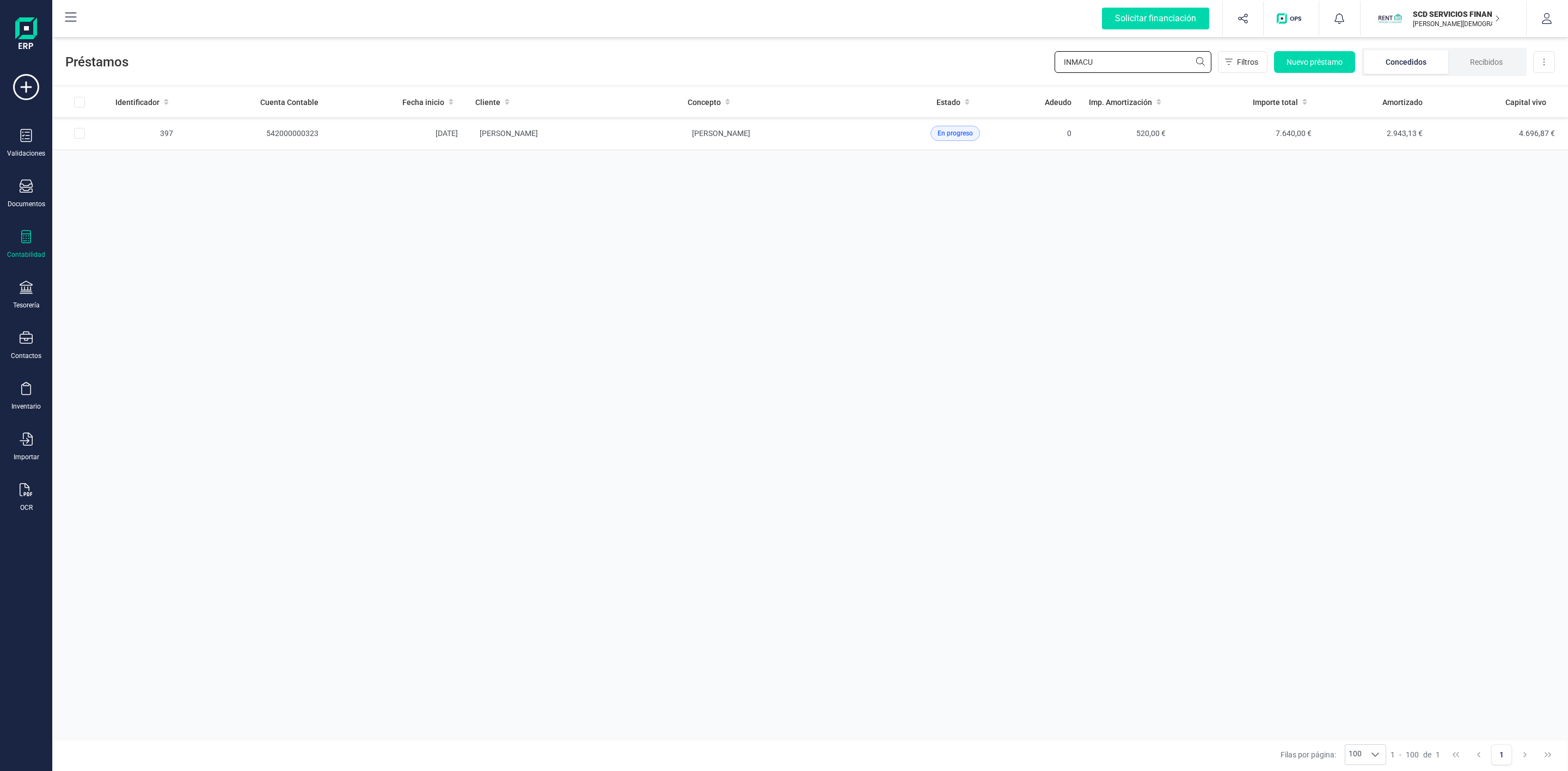
drag, startPoint x: 1139, startPoint y: 65, endPoint x: 793, endPoint y: 48, distance: 346.4
click at [817, 59] on div "Préstamos INMACU Filtros Nuevo préstamo Concedidos Recibidos Descargar Excel" at bounding box center [810, 60] width 1516 height 50
type input "AGRO"
